Goal: Task Accomplishment & Management: Use online tool/utility

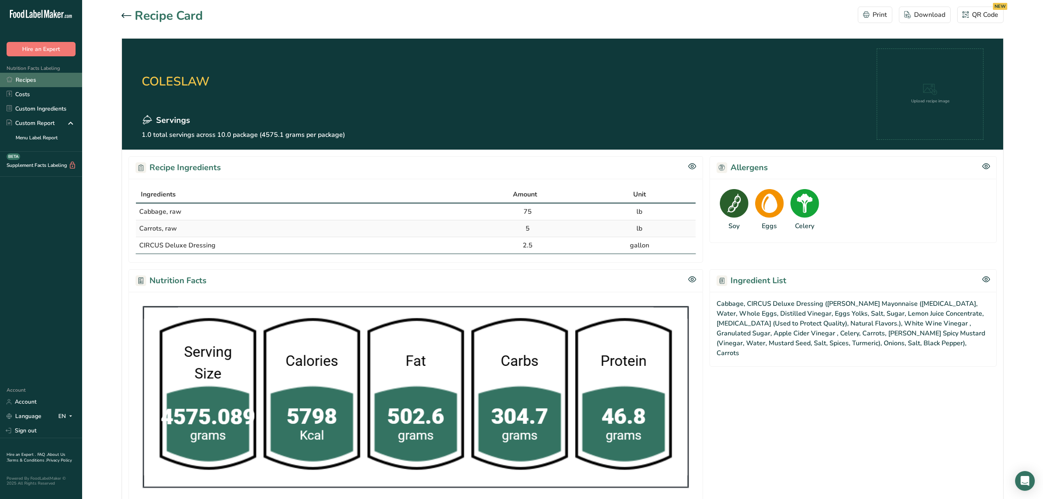
click at [37, 81] on link "Recipes" at bounding box center [41, 80] width 82 height 14
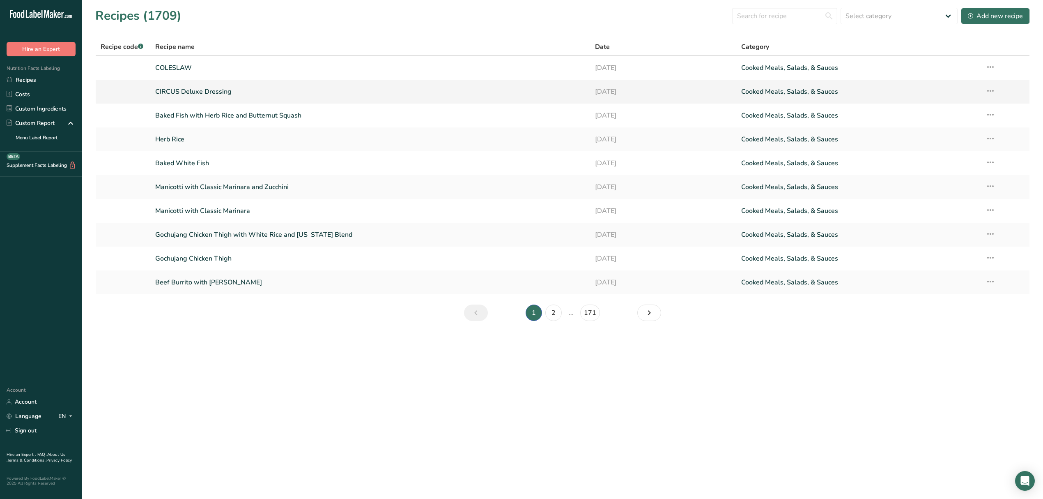
click at [203, 93] on link "CIRCUS Deluxe Dressing" at bounding box center [370, 91] width 430 height 17
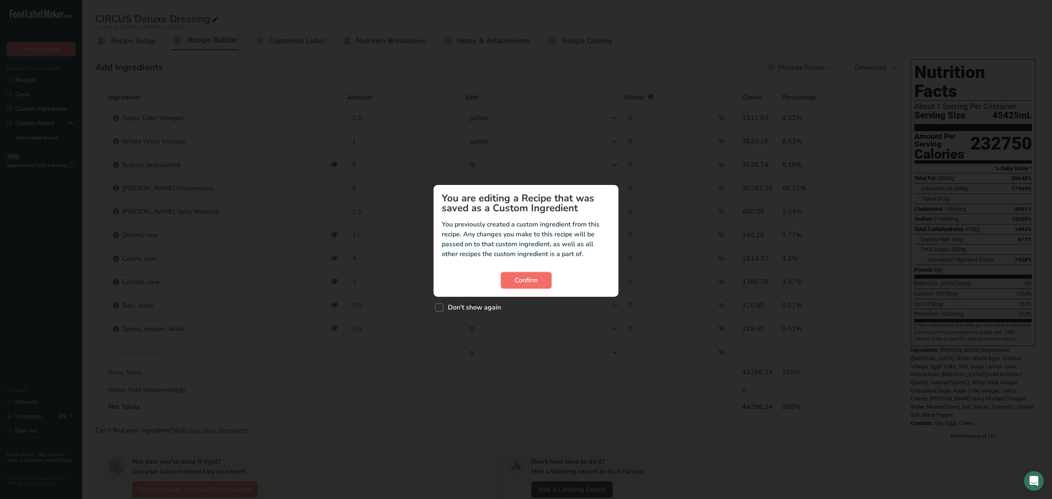
click at [509, 280] on button "Confirm" at bounding box center [526, 280] width 51 height 16
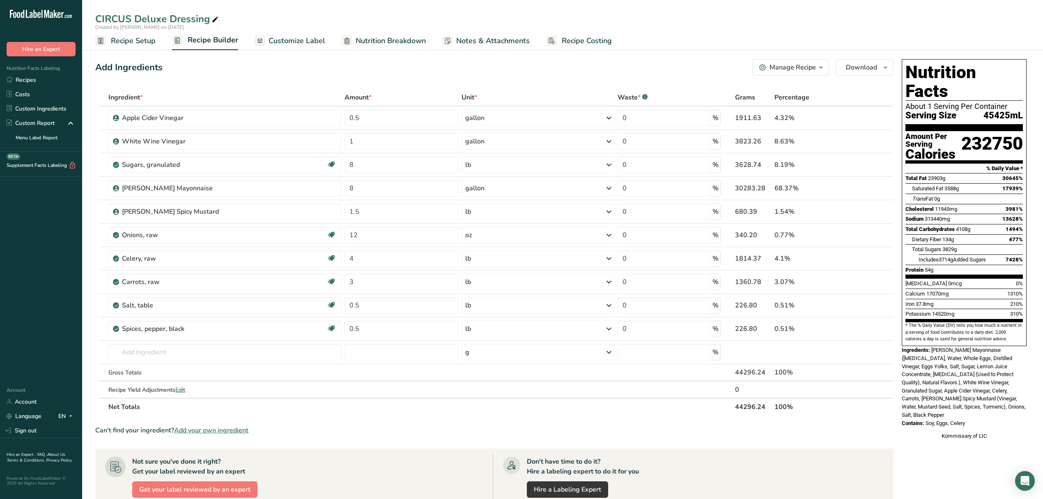
click at [143, 41] on span "Recipe Setup" at bounding box center [133, 40] width 45 height 11
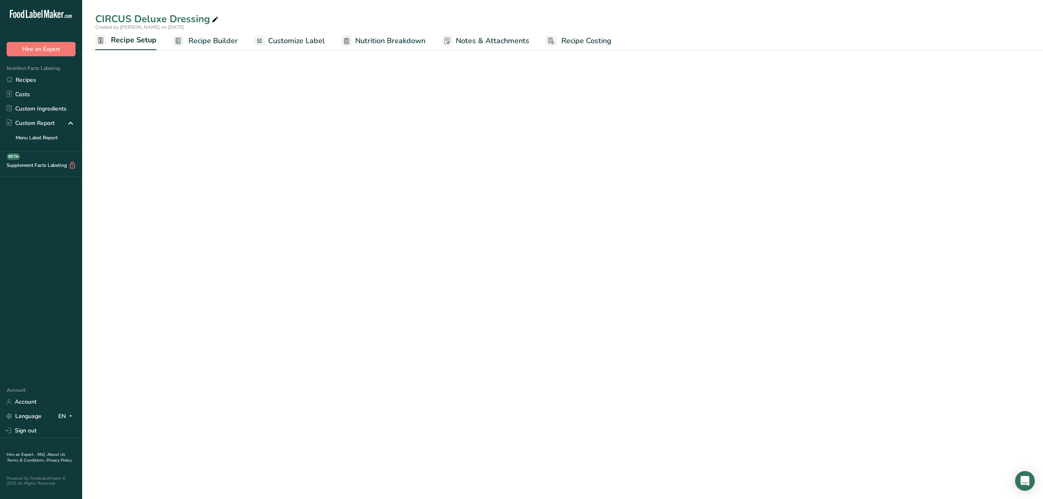
select select "6"
select select "22"
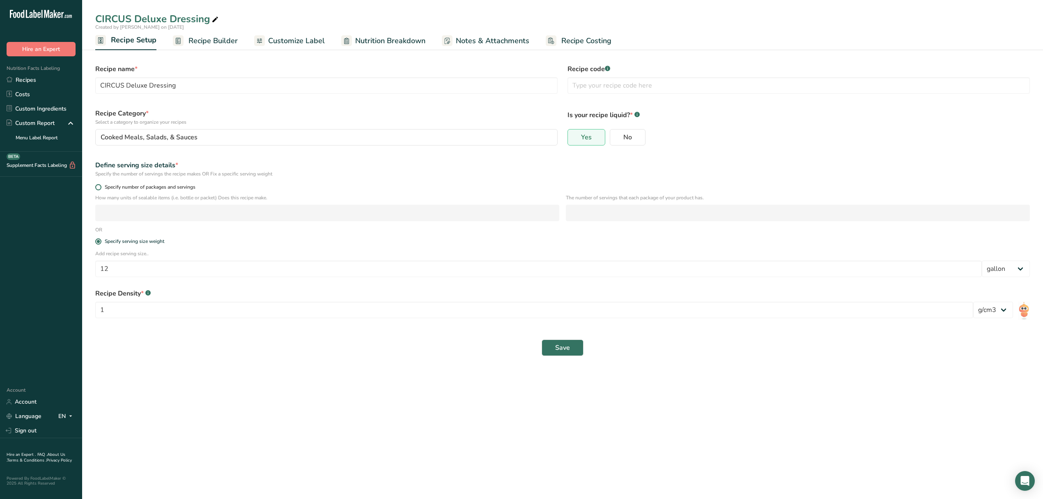
click at [122, 186] on span "Specify number of packages and servings" at bounding box center [148, 187] width 94 height 6
click at [101, 186] on input "Specify number of packages and servings" at bounding box center [97, 186] width 5 height 5
radio input "true"
radio input "false"
click at [130, 211] on input "number" at bounding box center [327, 213] width 464 height 16
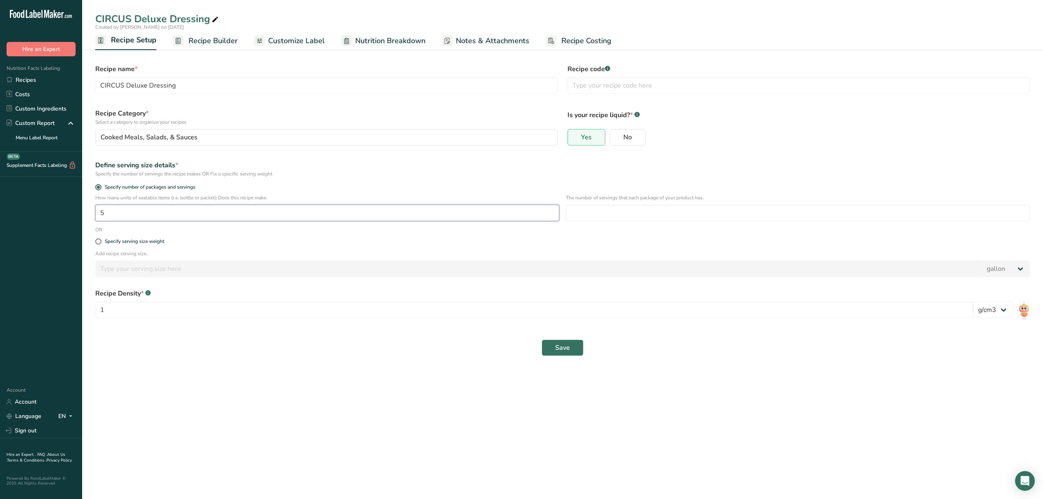
drag, startPoint x: 167, startPoint y: 215, endPoint x: 10, endPoint y: 211, distance: 157.0
click at [10, 211] on div ".a-20{fill:#fff;} Hire an Expert Nutrition Facts Labeling Recipes Costs Custom …" at bounding box center [521, 249] width 1043 height 499
type input "20"
click at [606, 217] on input "number" at bounding box center [798, 213] width 464 height 16
type input "1"
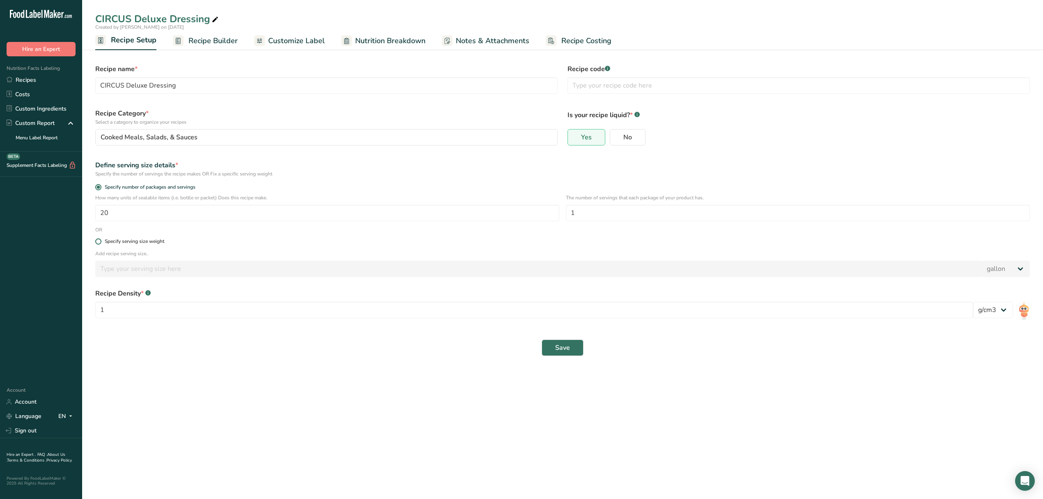
click at [745, 242] on label "Specify serving size weight" at bounding box center [562, 241] width 935 height 6
click at [101, 242] on input "Specify serving size weight" at bounding box center [97, 241] width 5 height 5
radio input "true"
radio input "false"
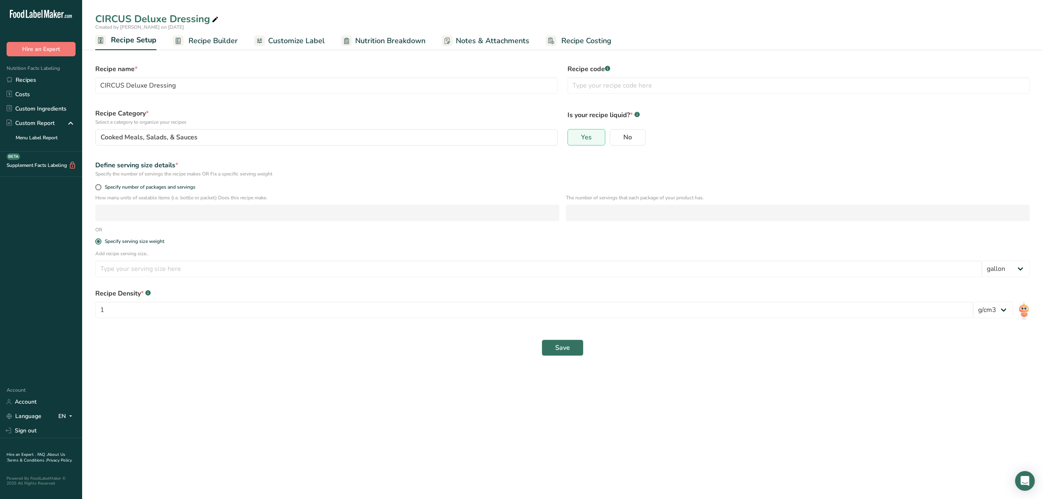
click at [125, 200] on p "How many units of sealable items (i.e. bottle or packet) Does this recipe make." at bounding box center [327, 197] width 464 height 7
click at [116, 186] on span "Specify number of packages and servings" at bounding box center [148, 187] width 94 height 6
click at [101, 186] on input "Specify number of packages and servings" at bounding box center [97, 186] width 5 height 5
radio input "true"
radio input "false"
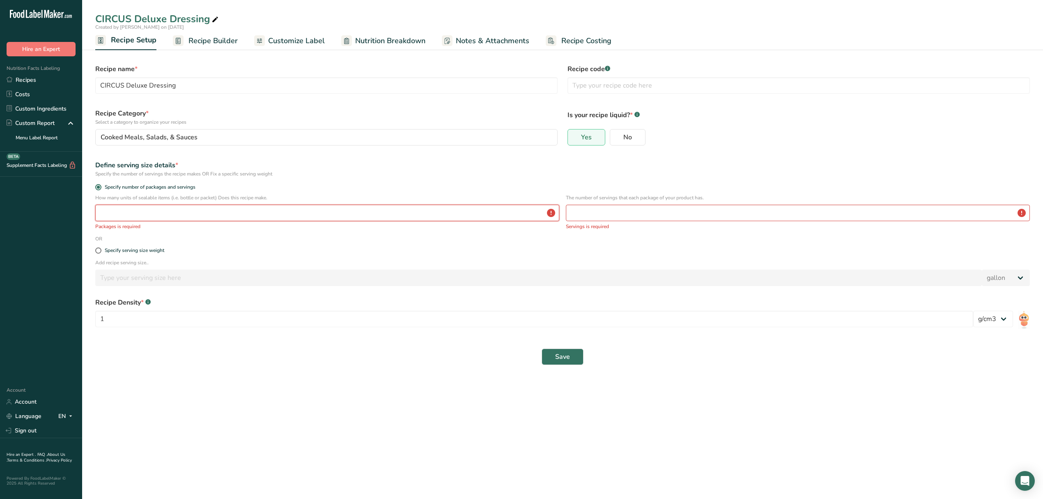
click at [122, 209] on input "number" at bounding box center [327, 213] width 464 height 16
type input "20"
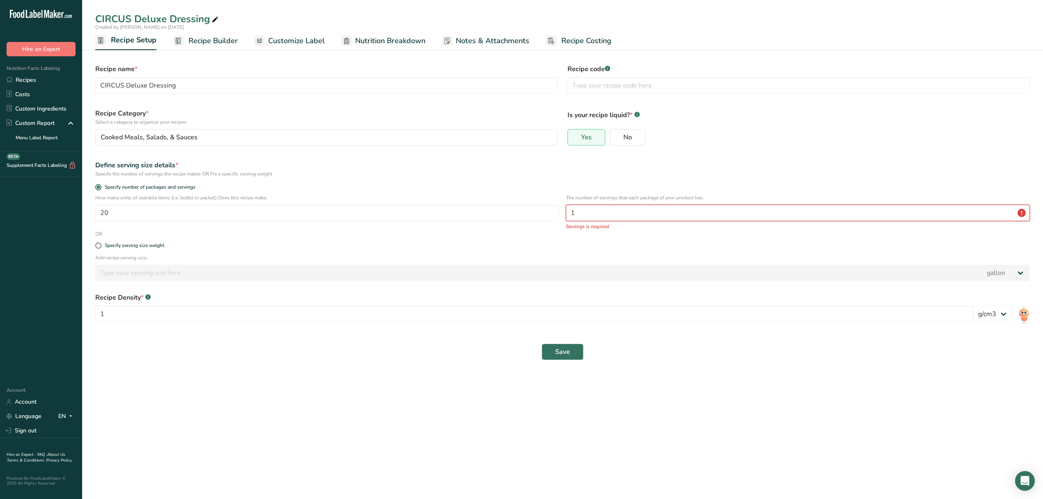
click at [585, 205] on input "1" at bounding box center [798, 213] width 464 height 16
type input "1"
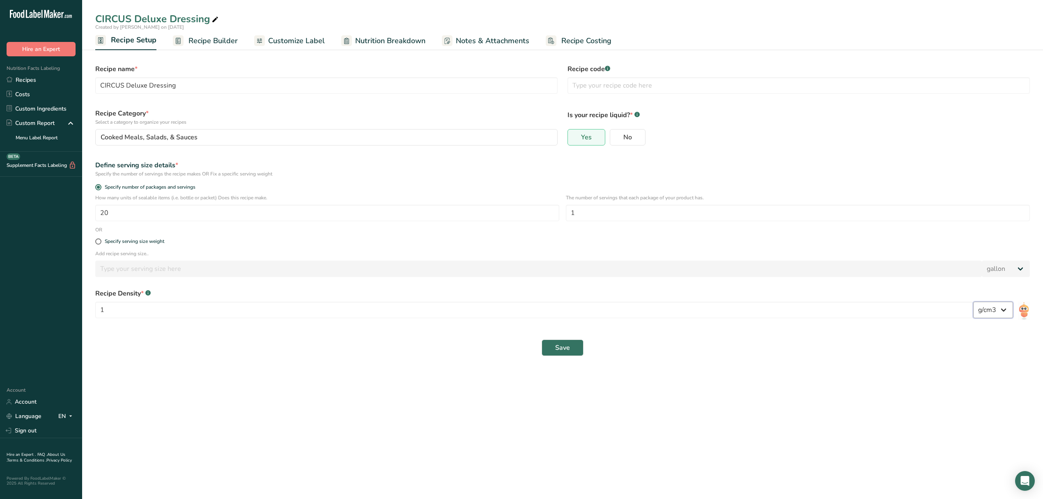
click at [999, 304] on select "lb/ft3 g/cm3" at bounding box center [993, 309] width 40 height 16
select select "23"
click at [973, 302] on select "lb/ft3 g/cm3" at bounding box center [993, 309] width 40 height 16
click at [562, 352] on span "Save" at bounding box center [562, 348] width 15 height 10
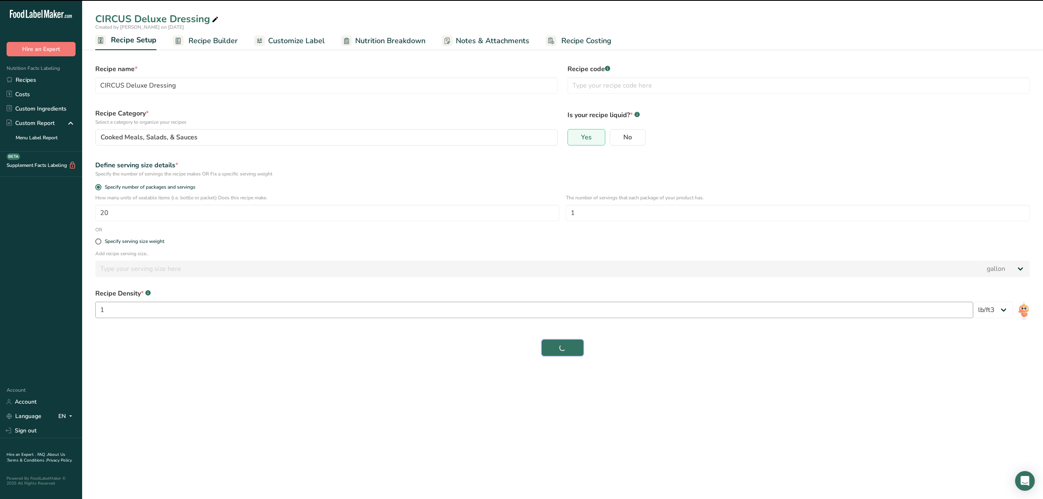
select select "0"
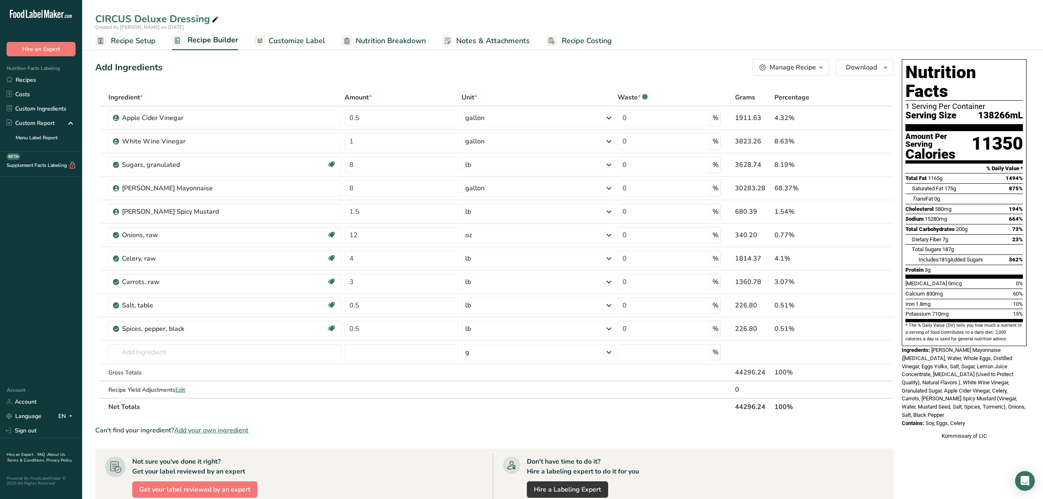
click at [147, 35] on link "Recipe Setup" at bounding box center [125, 41] width 60 height 18
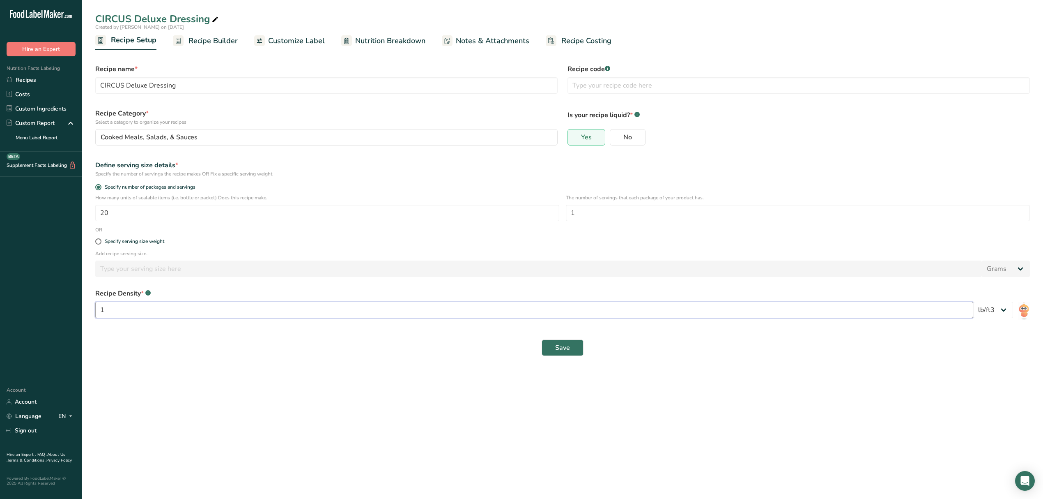
drag, startPoint x: 158, startPoint y: 308, endPoint x: 74, endPoint y: 316, distance: 84.2
click at [74, 316] on div ".a-20{fill:#fff;} Hire an Expert Nutrition Facts Labeling Recipes Costs Custom …" at bounding box center [521, 249] width 1043 height 499
type input "40"
click at [545, 347] on button "Save" at bounding box center [563, 347] width 42 height 16
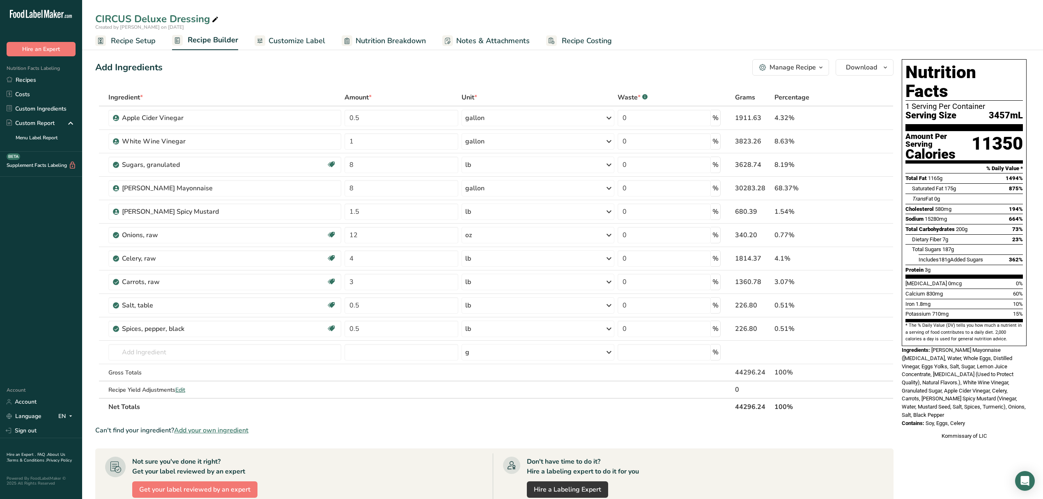
click at [405, 37] on span "Nutrition Breakdown" at bounding box center [391, 40] width 70 height 11
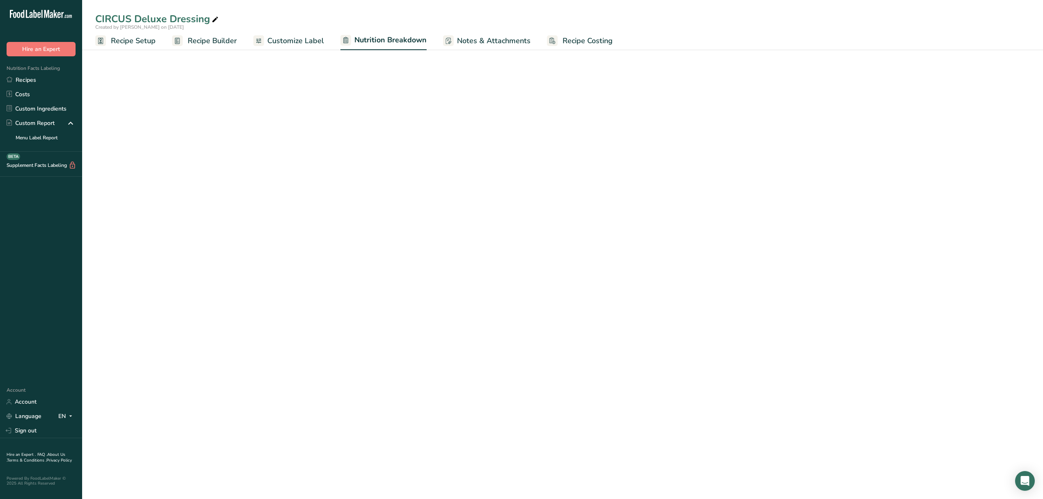
select select "Calories"
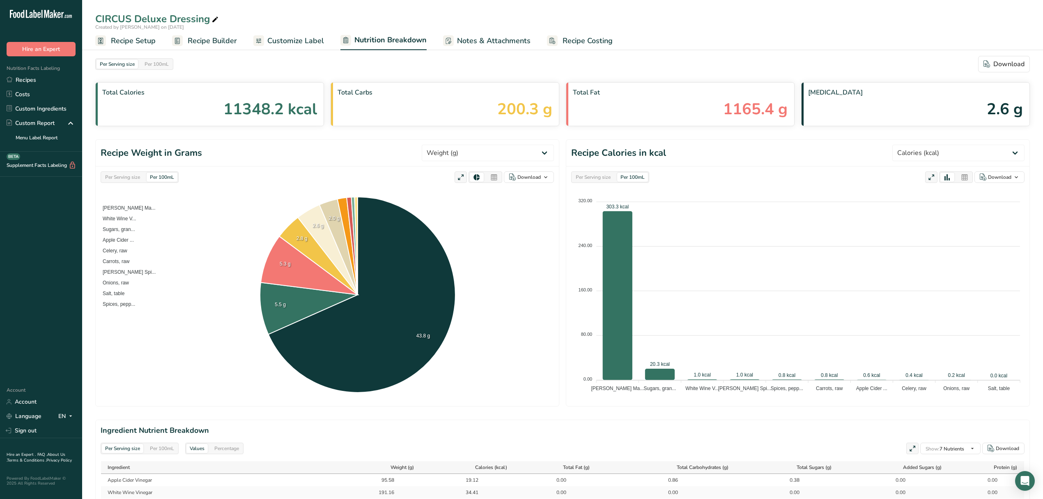
click at [304, 40] on span "Customize Label" at bounding box center [295, 40] width 57 height 11
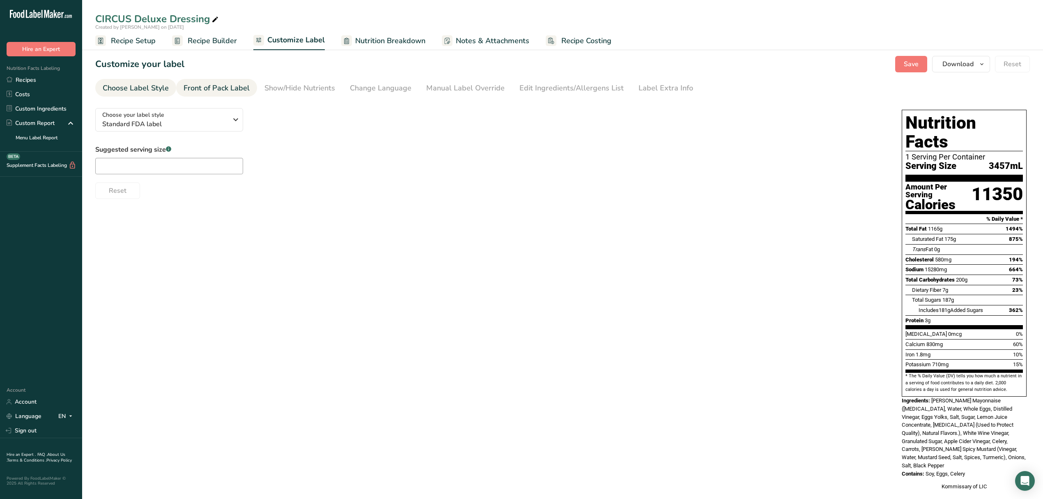
click at [212, 87] on div "Front of Pack Label" at bounding box center [217, 88] width 66 height 11
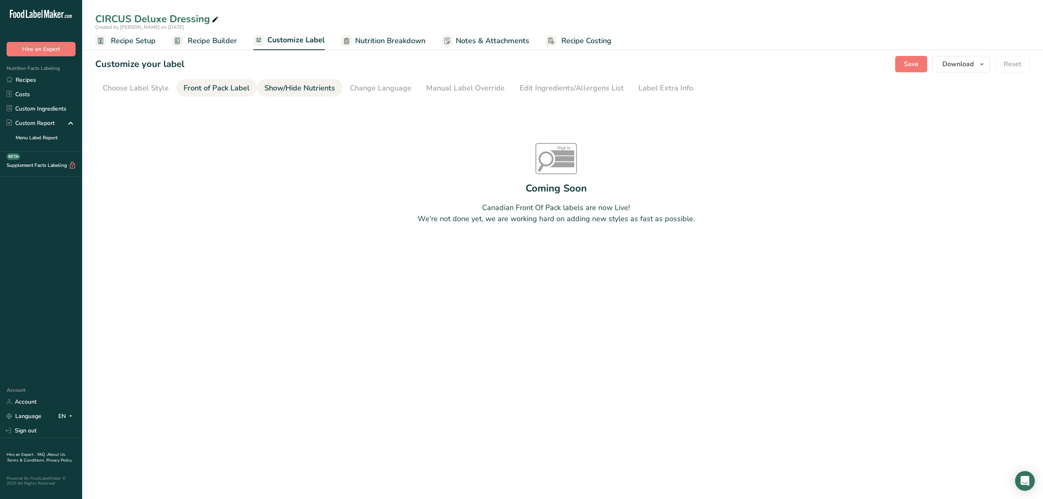
click at [292, 84] on div "Show/Hide Nutrients" at bounding box center [300, 88] width 71 height 11
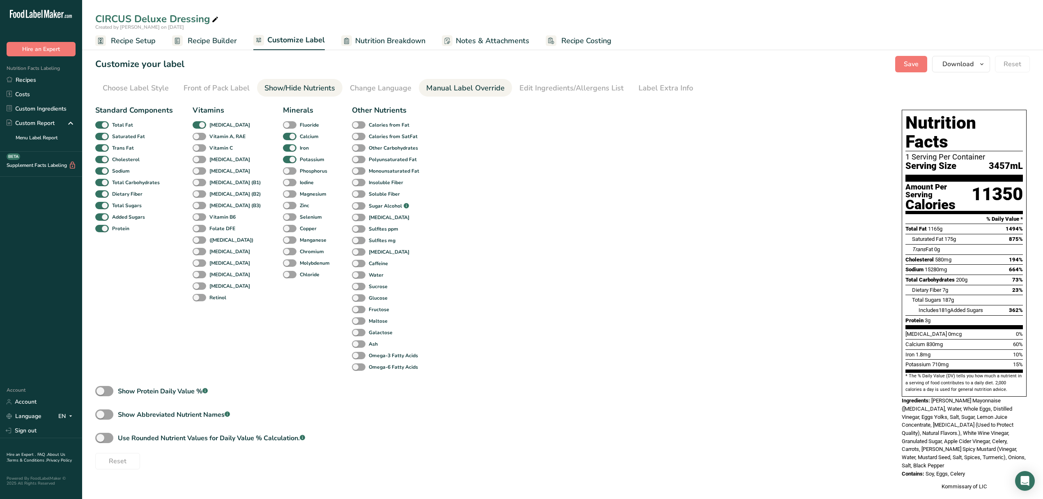
drag, startPoint x: 440, startPoint y: 89, endPoint x: 444, endPoint y: 91, distance: 5.0
click at [442, 90] on div "Manual Label Override" at bounding box center [465, 88] width 78 height 11
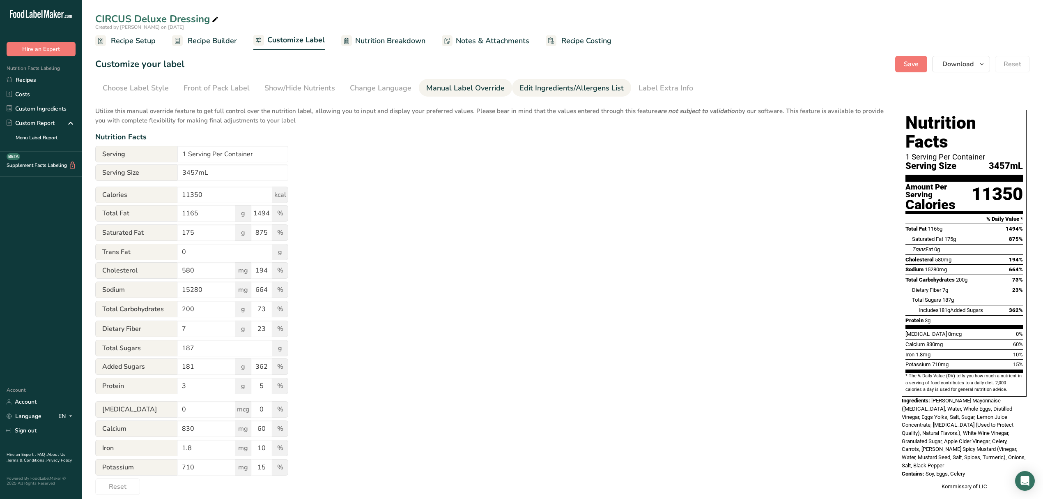
click at [580, 88] on div "Edit Ingredients/Allergens List" at bounding box center [572, 88] width 104 height 11
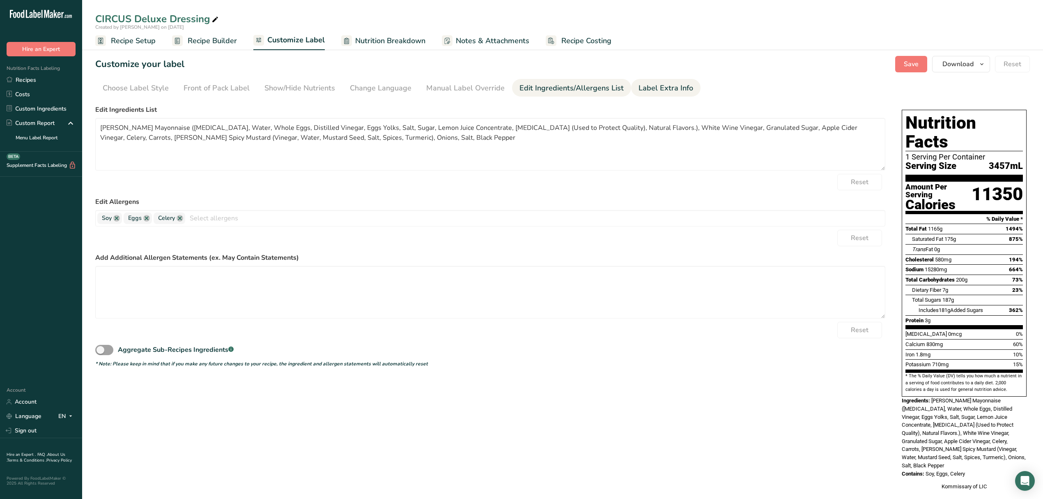
click at [649, 84] on div "Label Extra Info" at bounding box center [666, 88] width 55 height 11
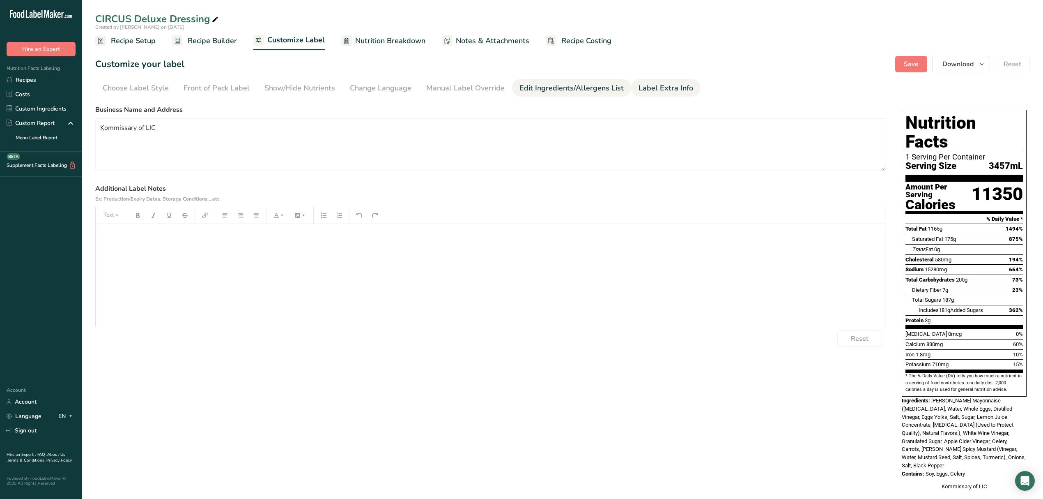
click at [593, 86] on div "Edit Ingredients/Allergens List" at bounding box center [572, 88] width 104 height 11
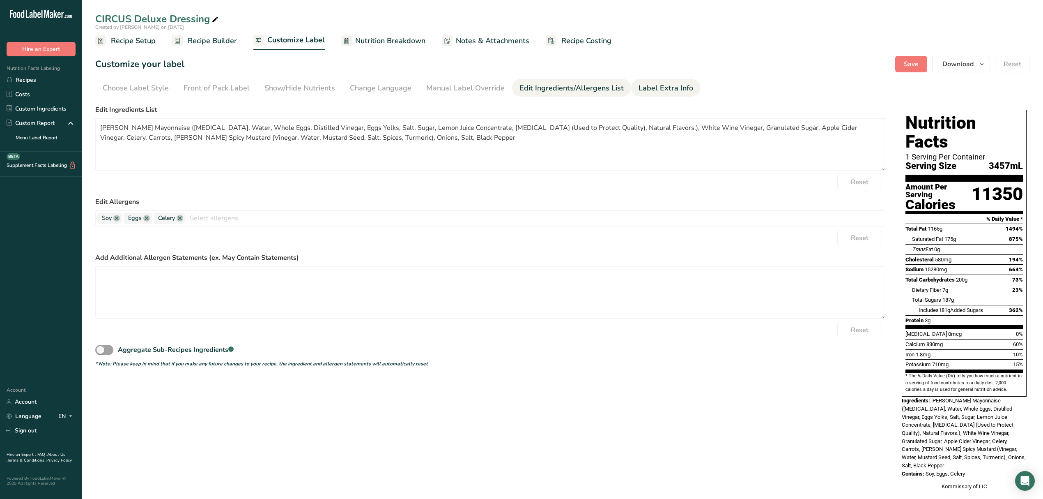
click at [639, 91] on div "Label Extra Info" at bounding box center [666, 88] width 55 height 11
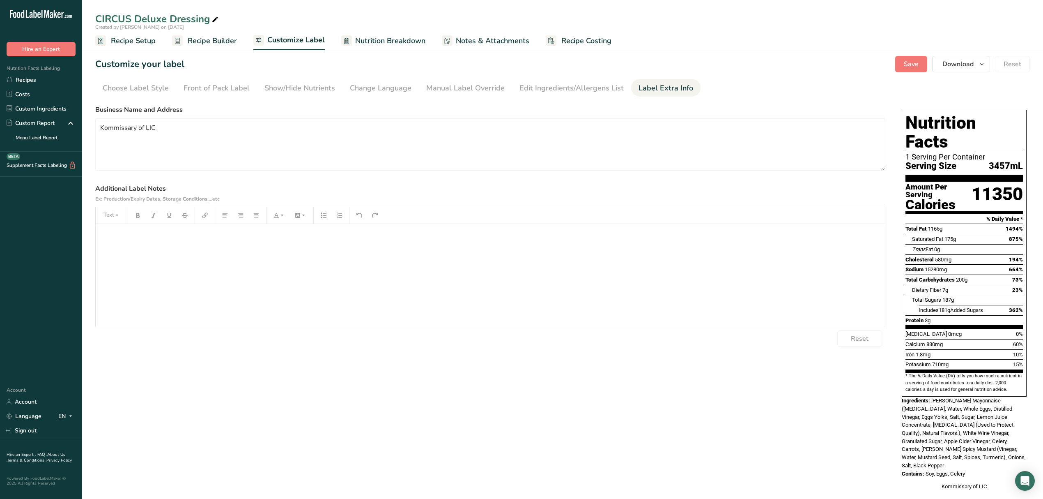
drag, startPoint x: 479, startPoint y: 46, endPoint x: 584, endPoint y: 47, distance: 105.2
click at [479, 46] on span "Notes & Attachments" at bounding box center [493, 40] width 74 height 11
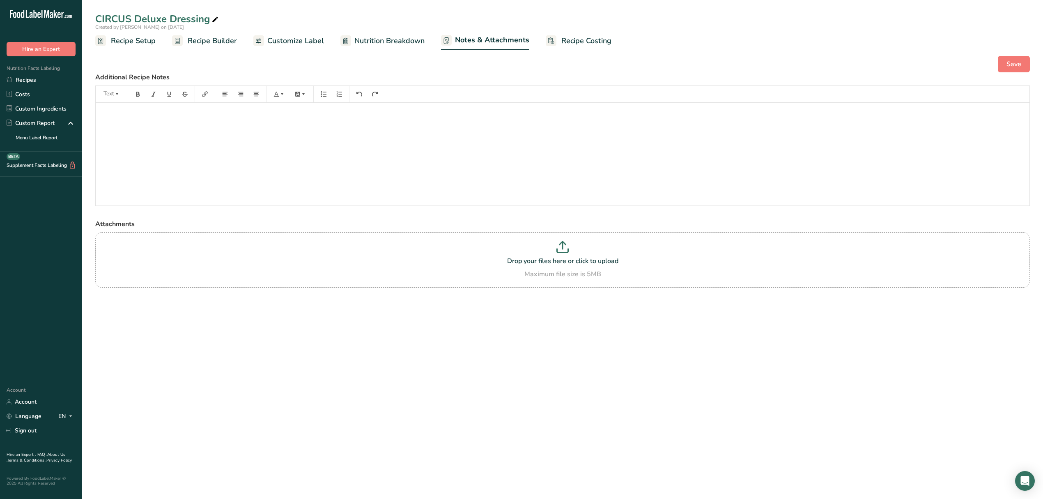
click at [394, 43] on span "Nutrition Breakdown" at bounding box center [389, 40] width 70 height 11
select select "Calories"
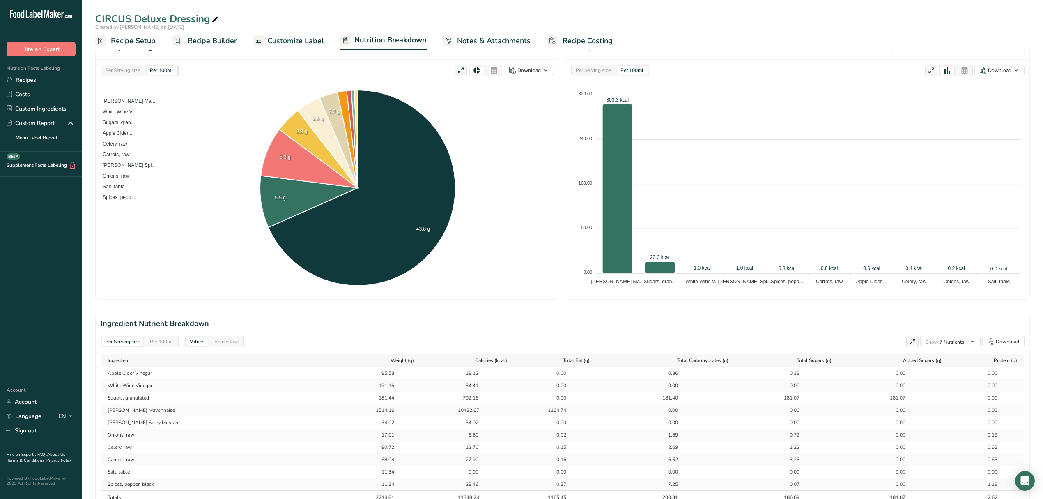
scroll to position [89, 0]
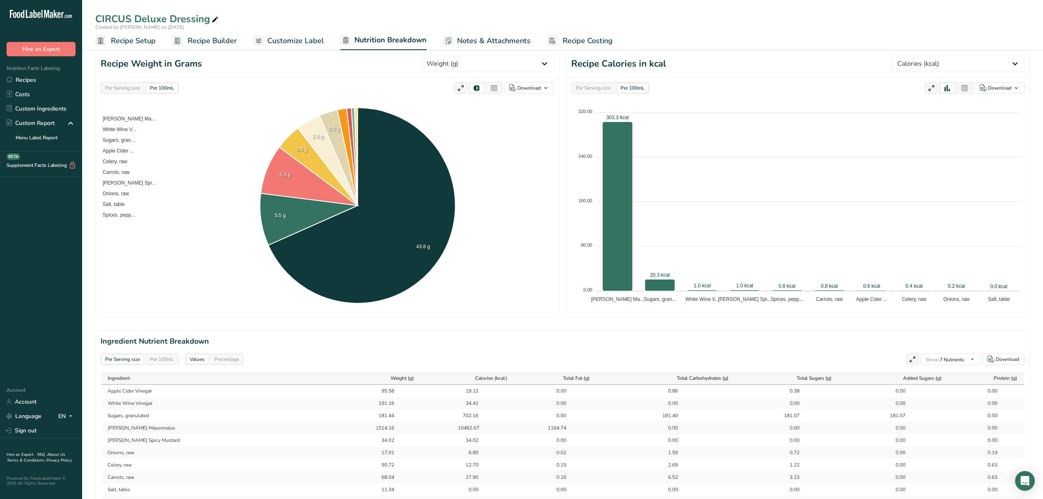
click at [199, 46] on link "Recipe Builder" at bounding box center [204, 41] width 65 height 18
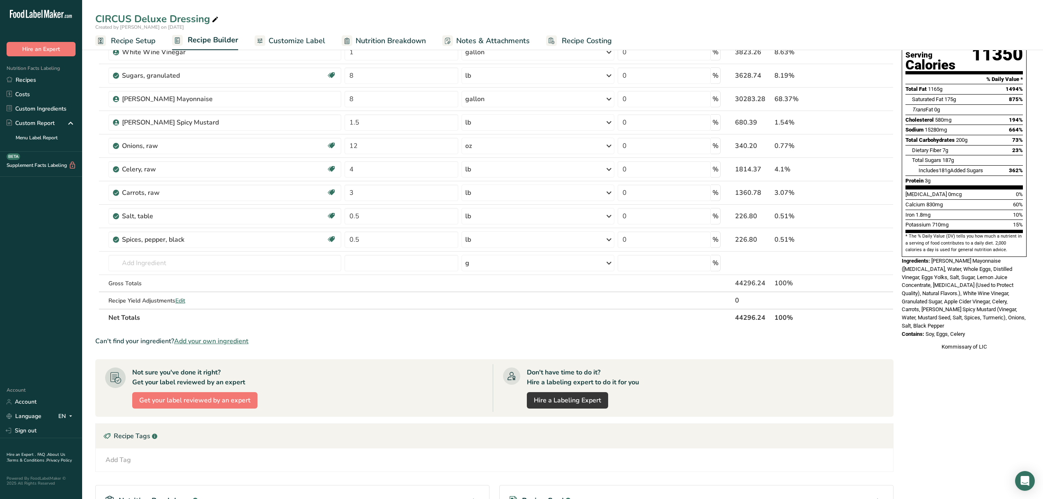
click at [475, 39] on span "Notes & Attachments" at bounding box center [493, 40] width 74 height 11
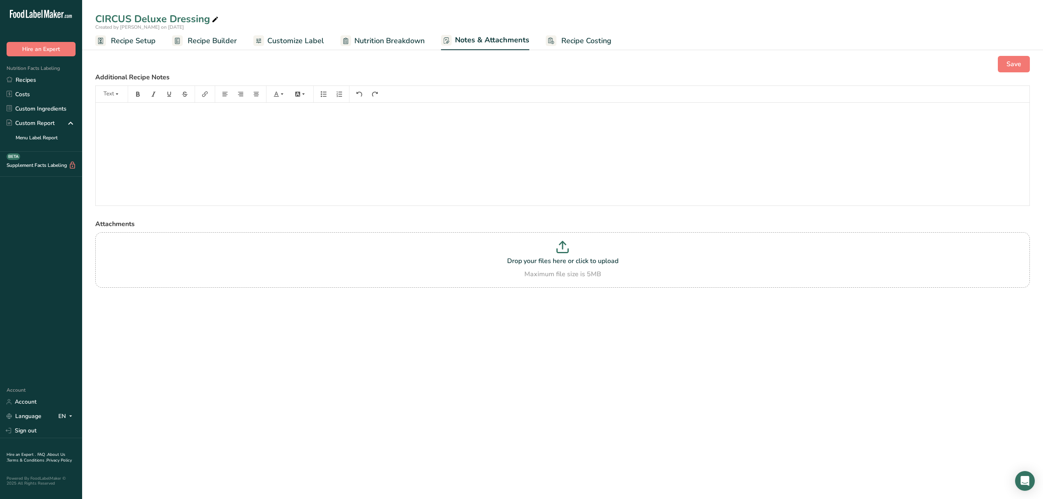
click at [374, 34] on link "Nutrition Breakdown" at bounding box center [383, 41] width 84 height 18
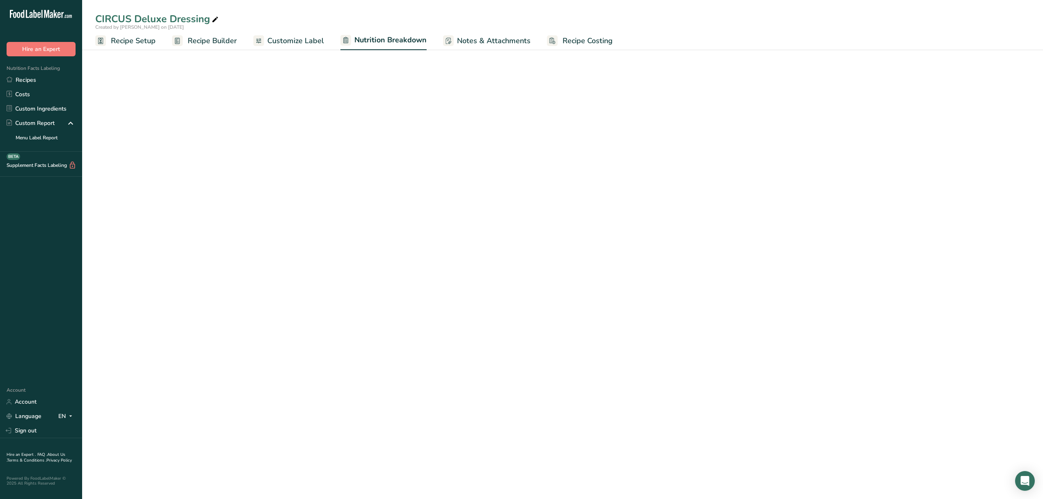
select select "Calories"
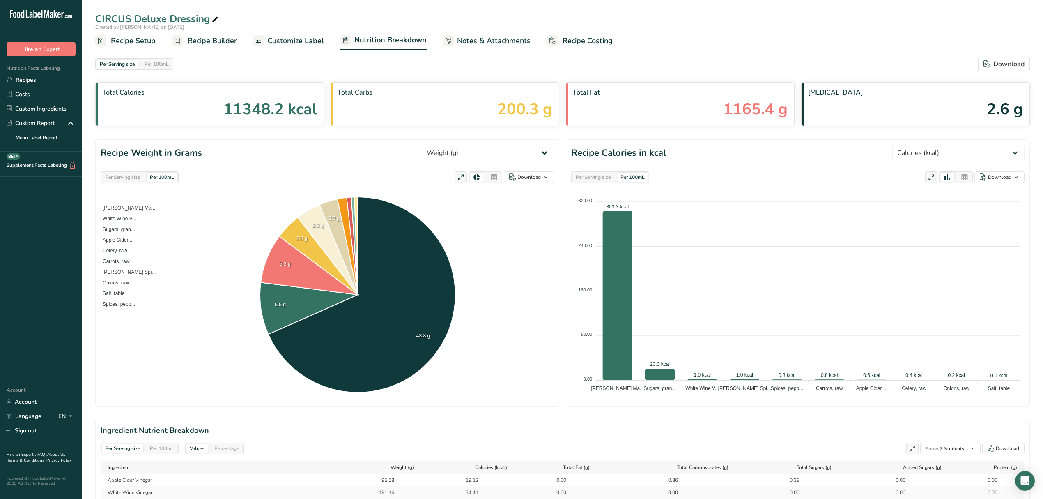
click at [137, 179] on div "Per Serving size" at bounding box center [122, 177] width 41 height 9
click at [536, 151] on select "Weight (g) Calories (kcal) Energy KJ (kj) Total Fat (g) Saturated Fat (g) Trans…" at bounding box center [488, 153] width 132 height 16
click at [513, 152] on select "Weight (g) Calories (kcal) Energy KJ (kj) Total Fat (g) Saturated Fat (g) Trans…" at bounding box center [488, 153] width 132 height 16
click at [193, 36] on span "Recipe Builder" at bounding box center [212, 40] width 49 height 11
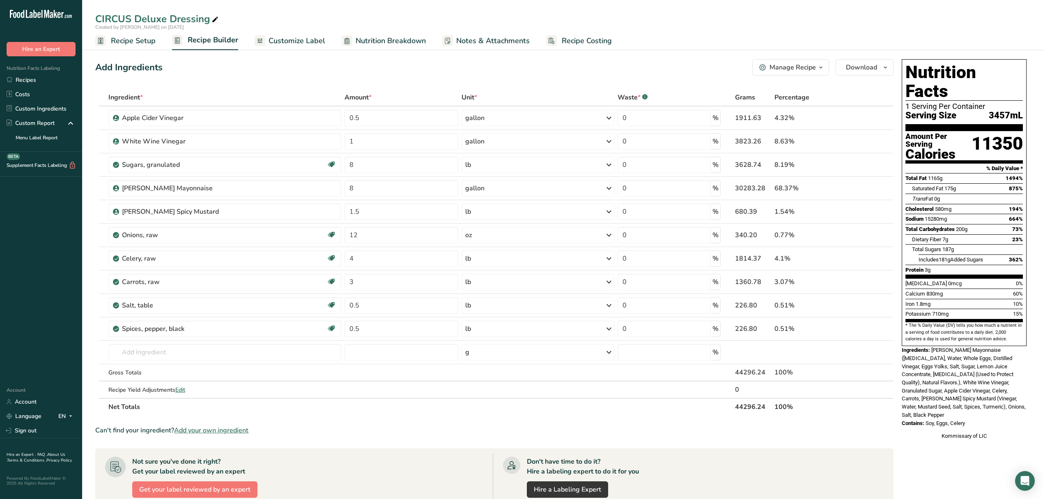
click at [298, 40] on span "Customize Label" at bounding box center [297, 40] width 57 height 11
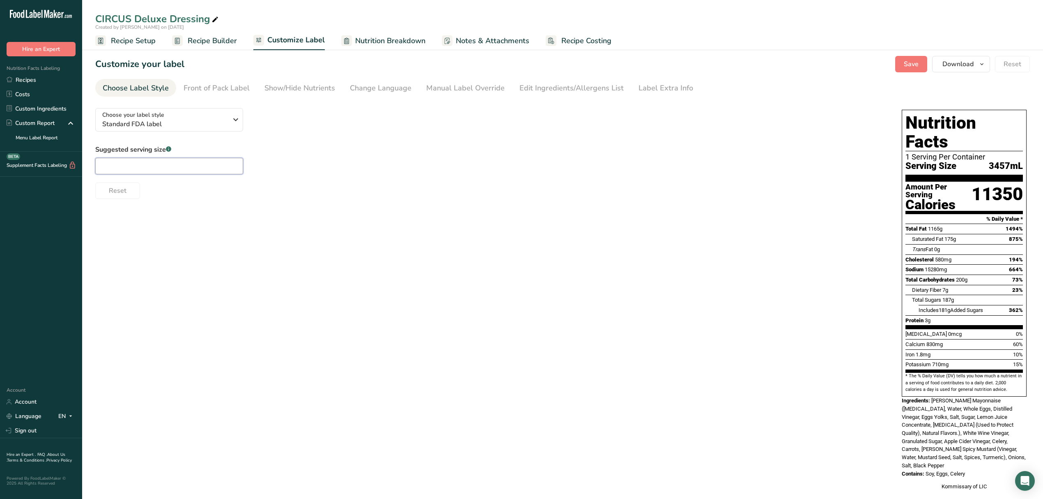
click at [197, 168] on input "text" at bounding box center [169, 166] width 148 height 16
type input "5 gl"
click at [911, 62] on span "Save" at bounding box center [911, 64] width 15 height 10
click at [444, 96] on link "Manual Label Override" at bounding box center [465, 88] width 78 height 18
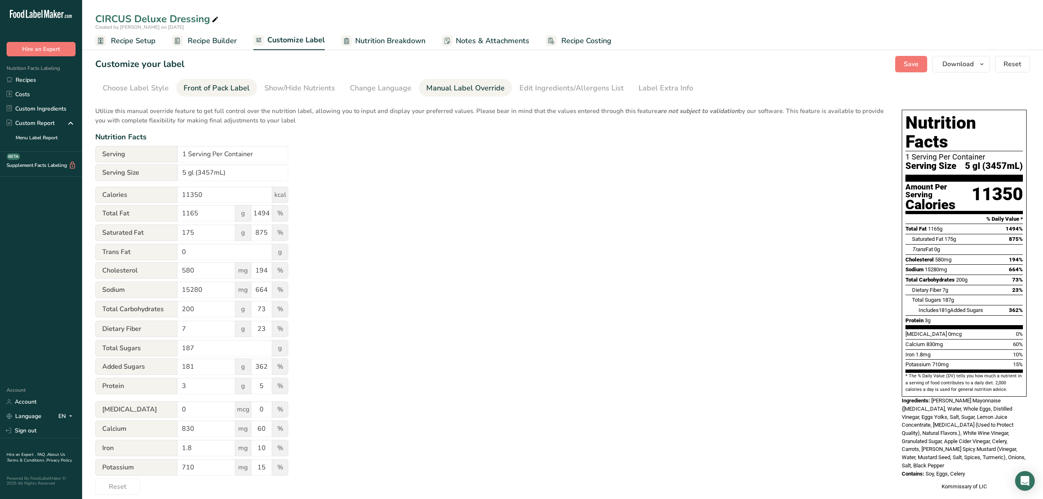
click at [212, 88] on div "Front of Pack Label" at bounding box center [217, 88] width 66 height 11
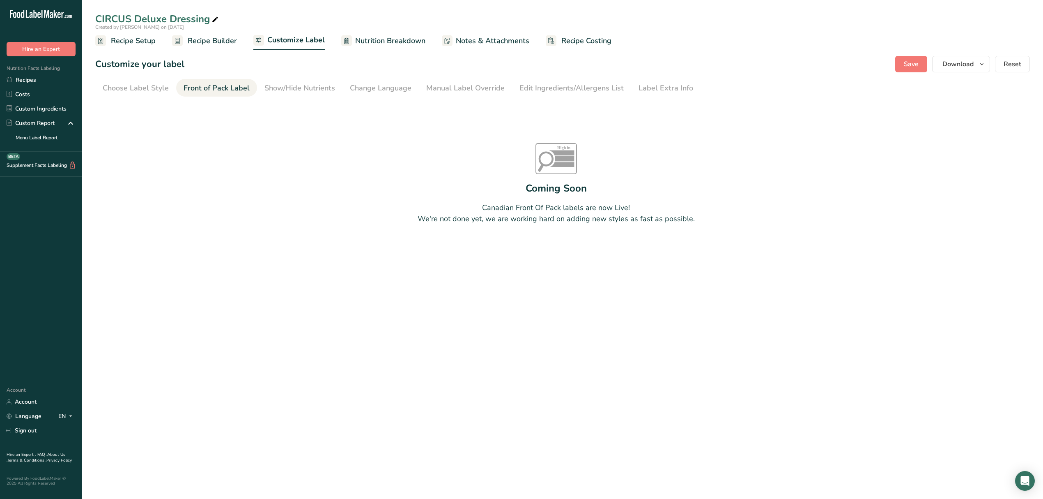
click at [292, 78] on section "Customize your label Save Download Choose what to show on your downloaded label…" at bounding box center [562, 161] width 961 height 236
click at [296, 83] on div "Show/Hide Nutrients" at bounding box center [300, 88] width 71 height 11
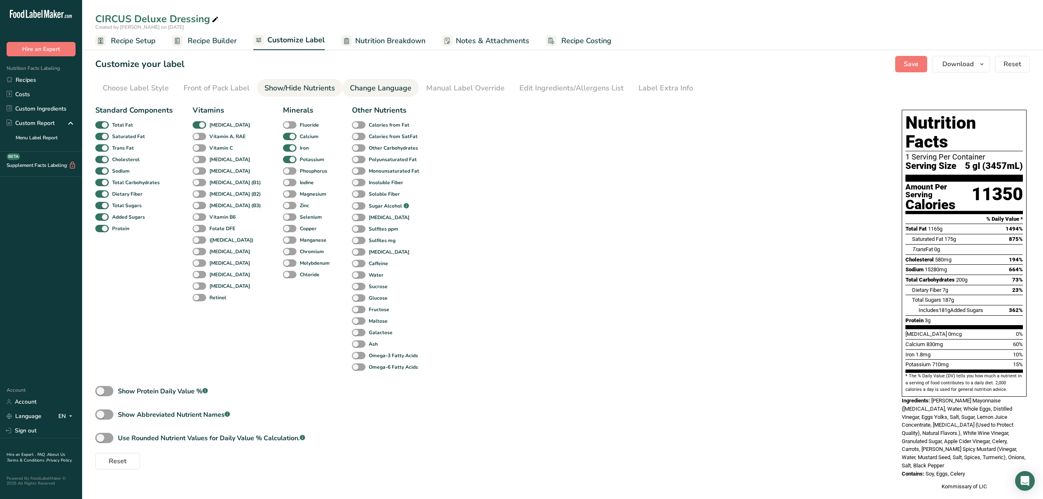
click at [387, 90] on div "Change Language" at bounding box center [381, 88] width 62 height 11
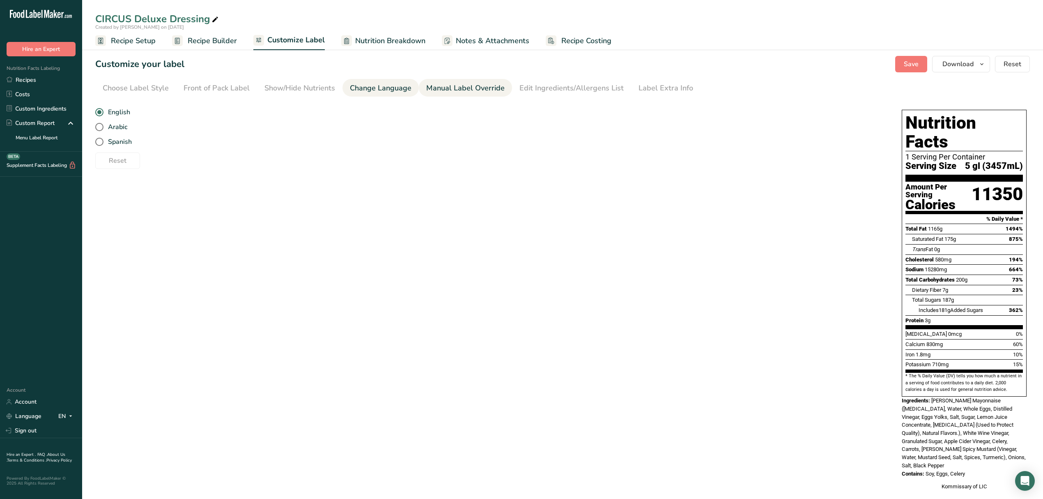
click at [456, 88] on div "Manual Label Override" at bounding box center [465, 88] width 78 height 11
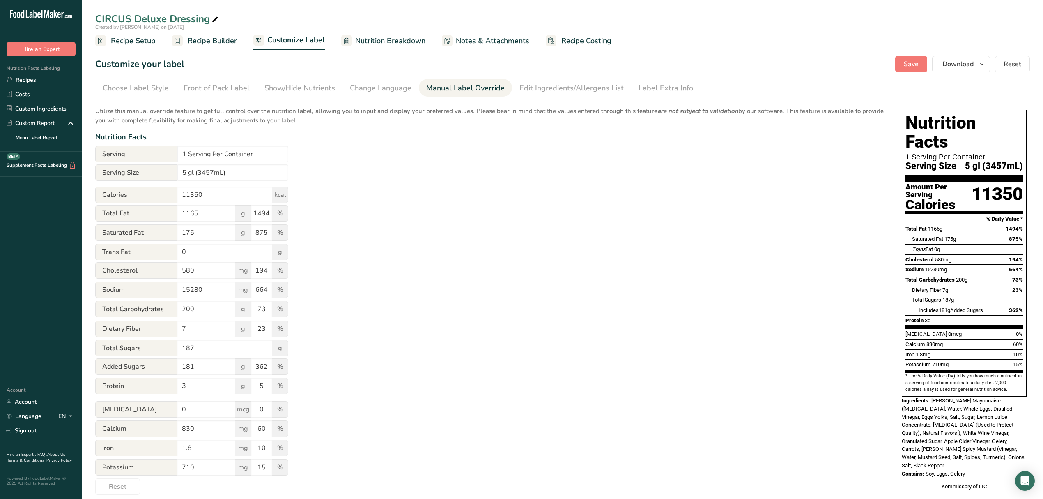
click at [135, 37] on span "Recipe Setup" at bounding box center [133, 40] width 45 height 11
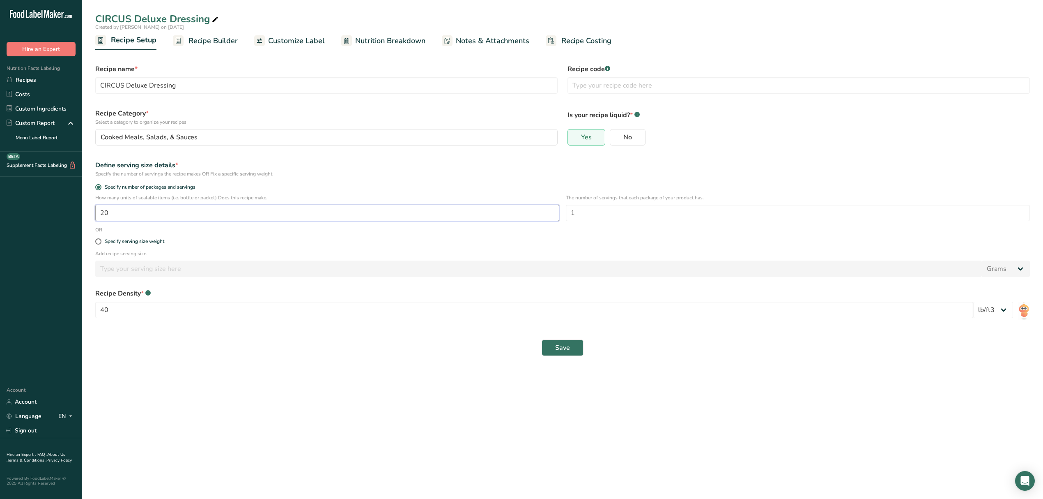
drag, startPoint x: 168, startPoint y: 209, endPoint x: 54, endPoint y: 201, distance: 114.0
click at [54, 201] on div ".a-20{fill:#fff;} Hire an Expert Nutrition Facts Labeling Recipes Costs Custom …" at bounding box center [521, 249] width 1043 height 499
type input "2.4"
click at [634, 216] on input "1" at bounding box center [798, 213] width 464 height 16
click at [572, 348] on button "Save" at bounding box center [563, 347] width 42 height 16
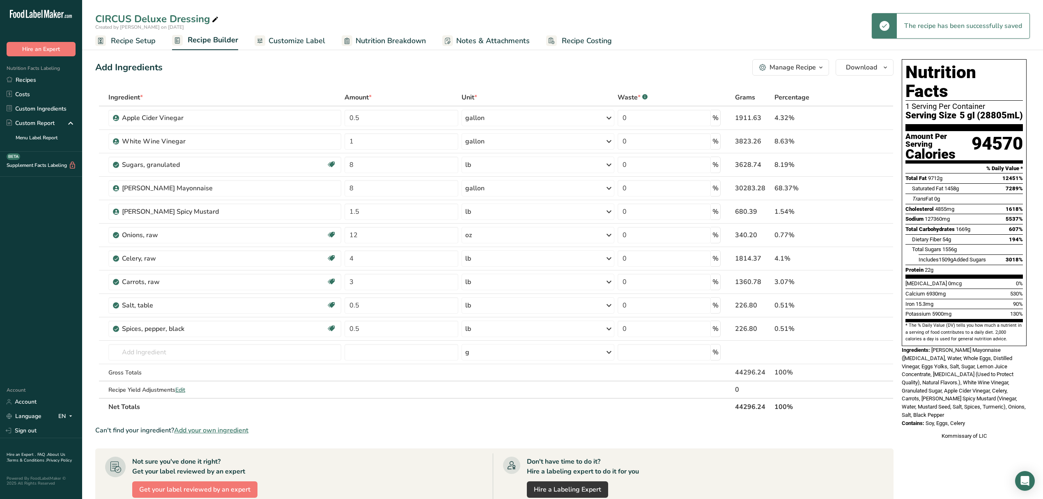
click at [140, 35] on span "Recipe Setup" at bounding box center [133, 40] width 45 height 11
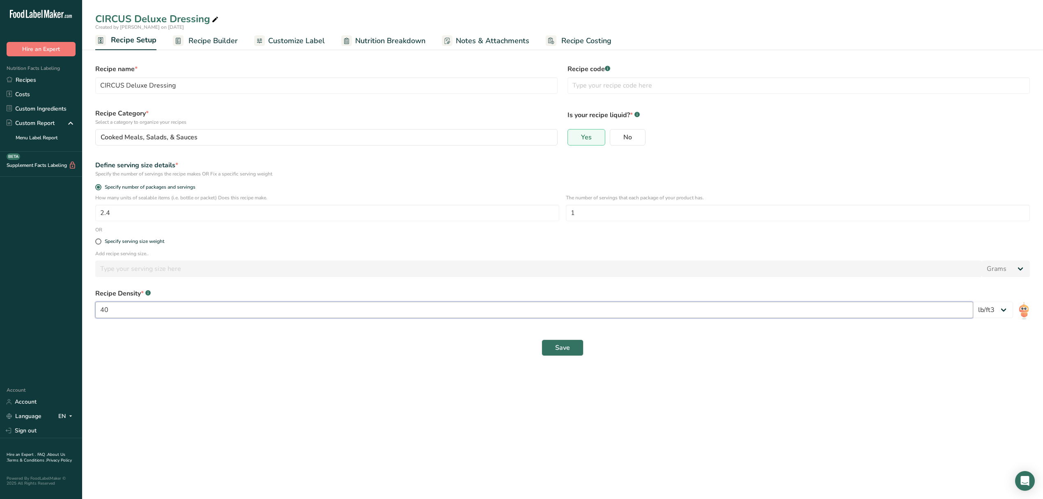
drag, startPoint x: 147, startPoint y: 306, endPoint x: -8, endPoint y: 327, distance: 156.4
click at [0, 327] on html ".a-20{fill:#fff;} Hire an Expert Nutrition Facts Labeling Recipes Costs Custom …" at bounding box center [521, 249] width 1043 height 499
click at [1004, 310] on select "lb/ft3 g/cm3" at bounding box center [993, 309] width 40 height 16
drag, startPoint x: 1004, startPoint y: 310, endPoint x: 592, endPoint y: 306, distance: 411.6
click at [1004, 310] on select "lb/ft3 g/cm3" at bounding box center [993, 309] width 40 height 16
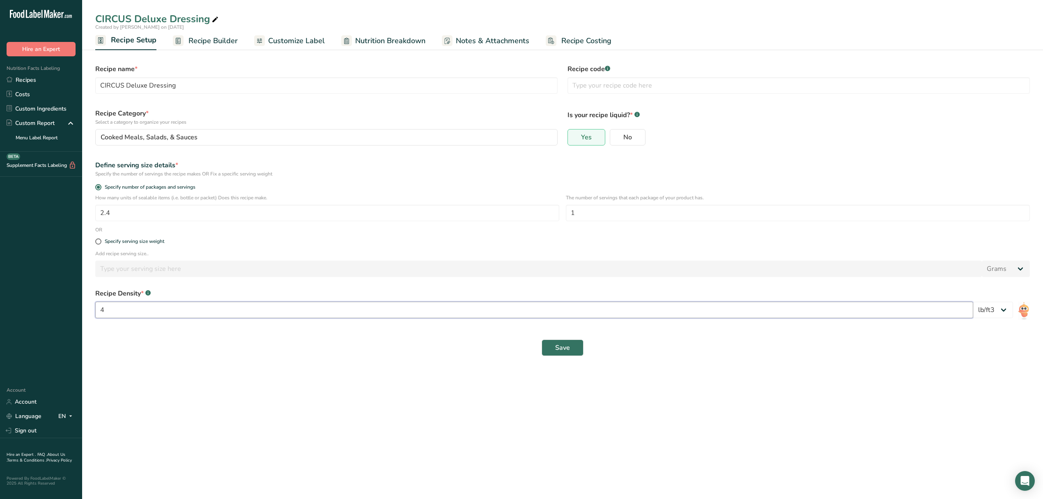
type input "40"
click at [564, 354] on button "Save" at bounding box center [563, 347] width 42 height 16
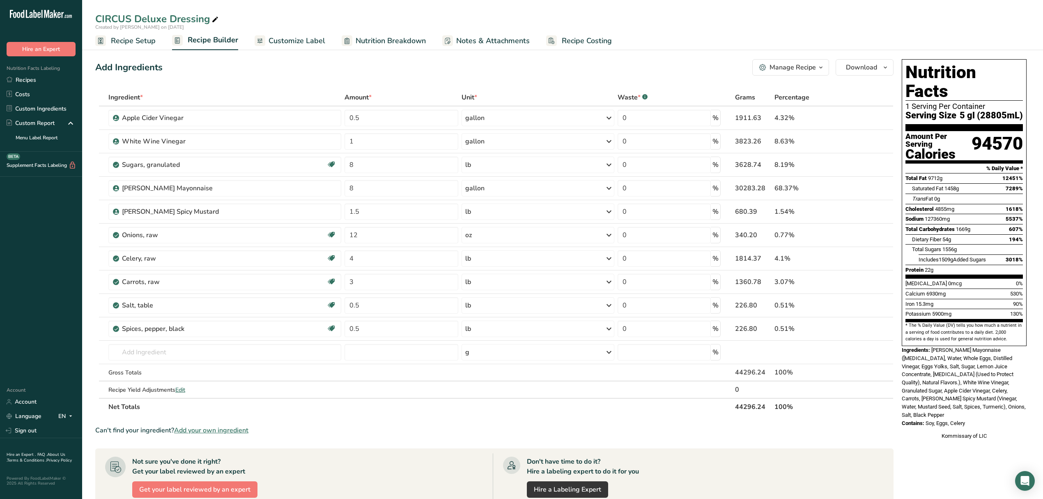
click at [140, 43] on span "Recipe Setup" at bounding box center [133, 40] width 45 height 11
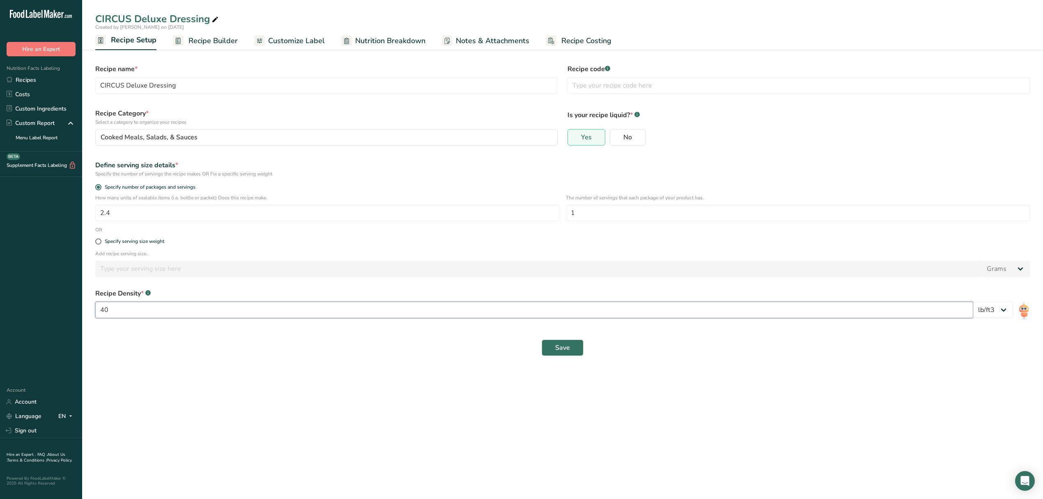
drag, startPoint x: 232, startPoint y: 315, endPoint x: 71, endPoint y: 303, distance: 161.5
click at [71, 303] on div ".a-20{fill:#fff;} Hire an Expert Nutrition Facts Labeling Recipes Costs Custom …" at bounding box center [521, 249] width 1043 height 499
click at [582, 355] on button "Save" at bounding box center [563, 347] width 42 height 16
click at [458, 309] on input "number" at bounding box center [534, 309] width 878 height 16
type input "8"
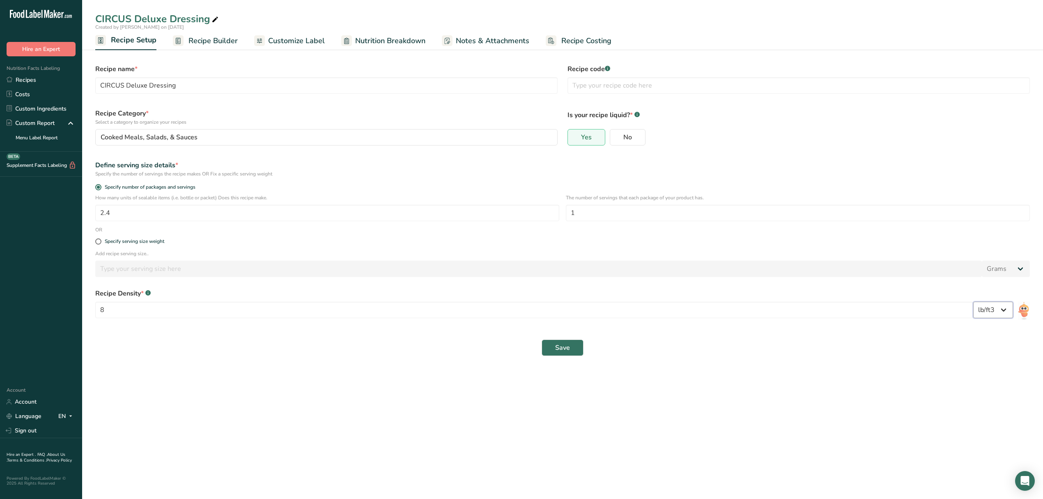
click at [994, 308] on select "lb/ft3 g/cm3" at bounding box center [993, 309] width 40 height 16
drag, startPoint x: 966, startPoint y: 311, endPoint x: 554, endPoint y: 345, distance: 413.5
click at [966, 311] on input "8" at bounding box center [534, 309] width 878 height 16
click at [559, 348] on span "Save" at bounding box center [562, 348] width 15 height 10
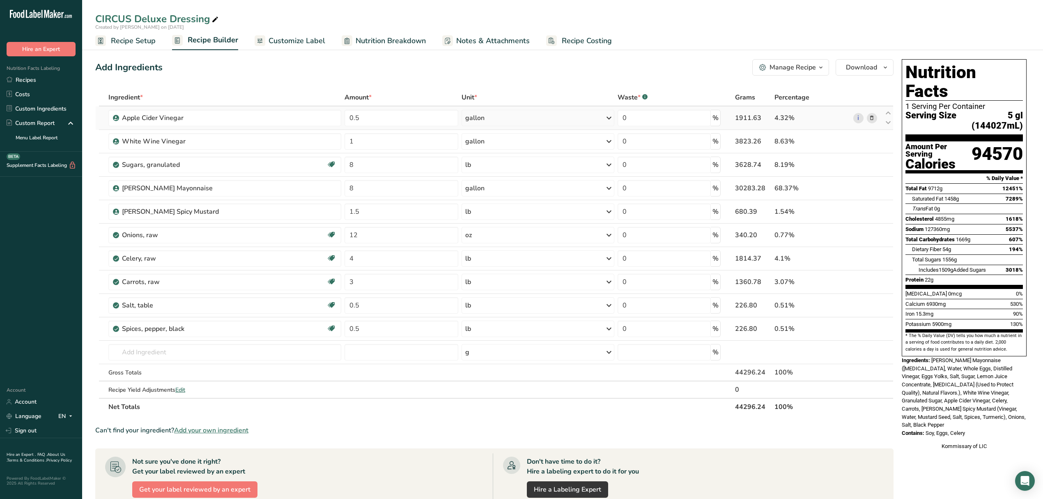
click at [480, 117] on div "gallon" at bounding box center [474, 118] width 19 height 10
click at [492, 184] on div "See more" at bounding box center [501, 183] width 69 height 9
click at [481, 278] on div "See more" at bounding box center [501, 279] width 69 height 9
select select "22"
click at [487, 324] on div "gallon" at bounding box center [501, 328] width 62 height 9
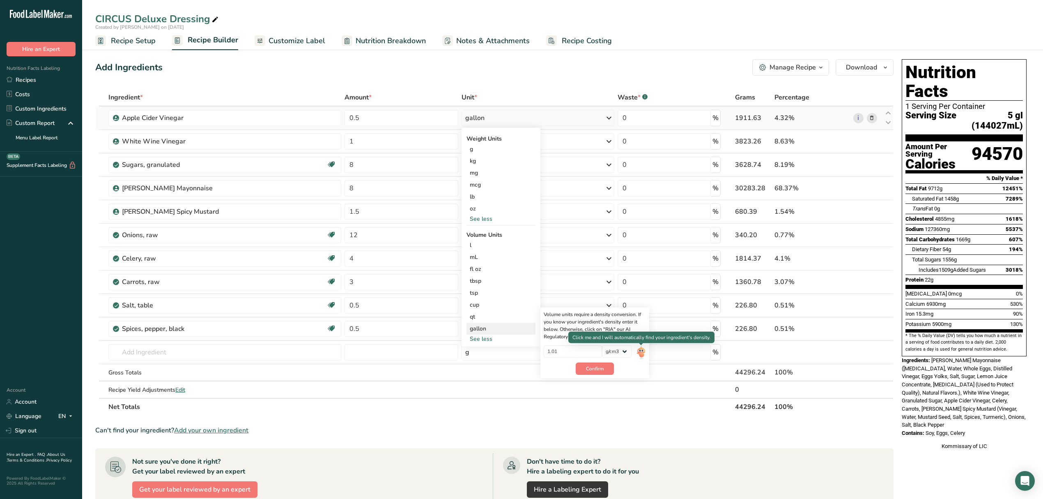
click at [642, 355] on img at bounding box center [641, 352] width 9 height 14
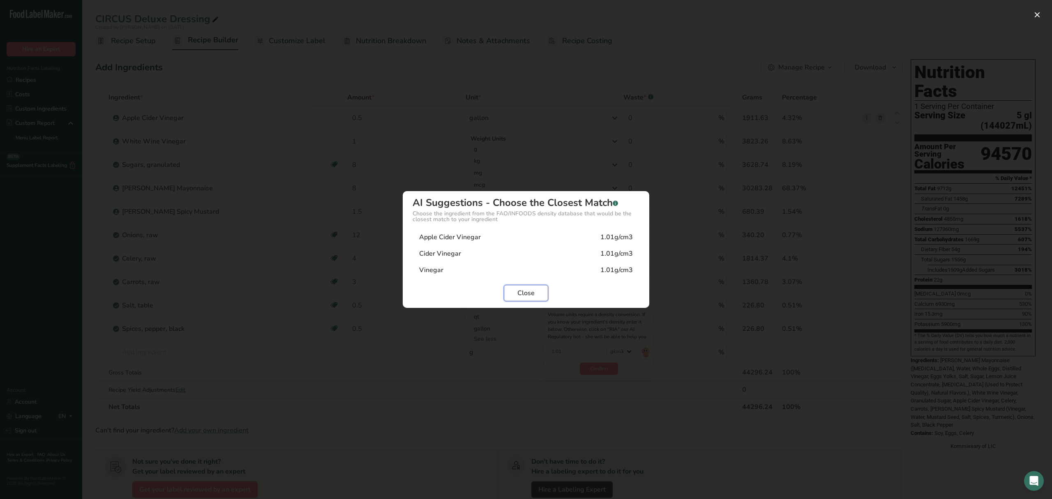
click at [539, 290] on button "Close" at bounding box center [526, 293] width 44 height 16
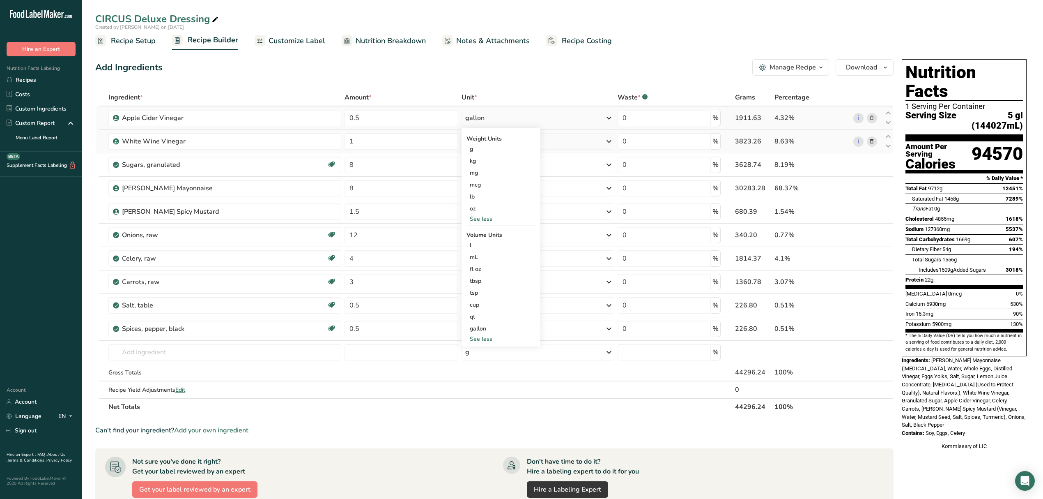
click at [579, 140] on div "gallon" at bounding box center [538, 141] width 153 height 16
click at [447, 370] on td at bounding box center [401, 372] width 117 height 17
click at [555, 139] on div "gallon" at bounding box center [538, 141] width 153 height 16
click at [488, 266] on div "See more" at bounding box center [501, 266] width 69 height 9
select select "22"
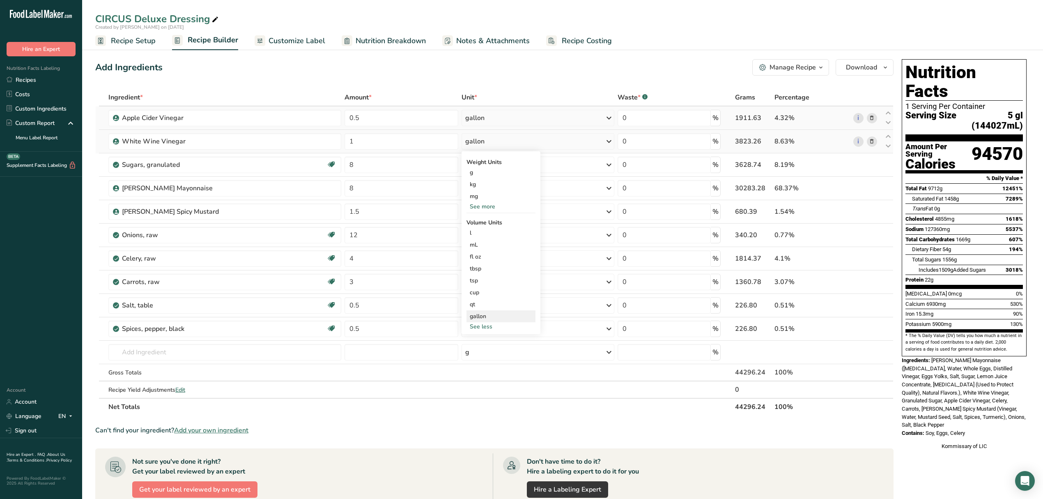
click at [487, 314] on div "gallon" at bounding box center [501, 316] width 62 height 9
click at [641, 339] on img at bounding box center [641, 340] width 9 height 14
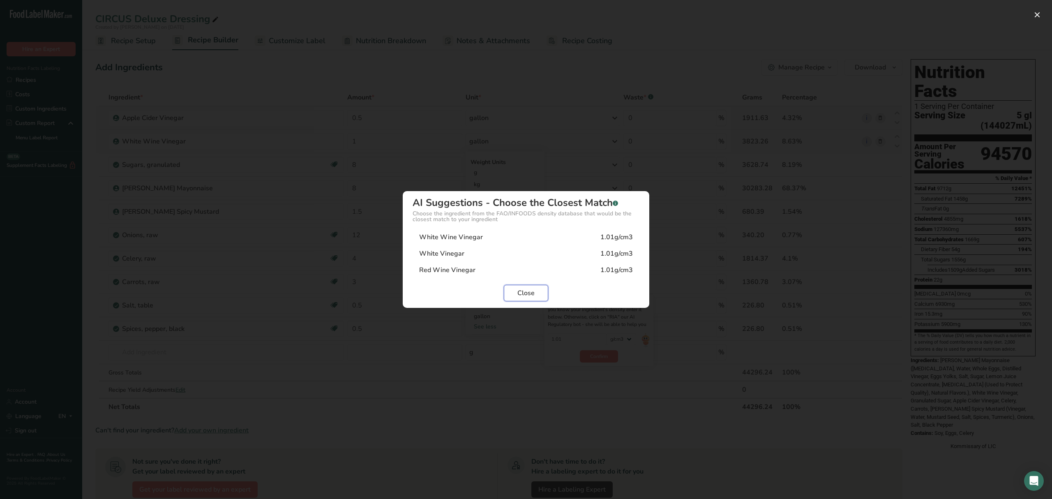
click at [525, 292] on span "Close" at bounding box center [525, 293] width 17 height 10
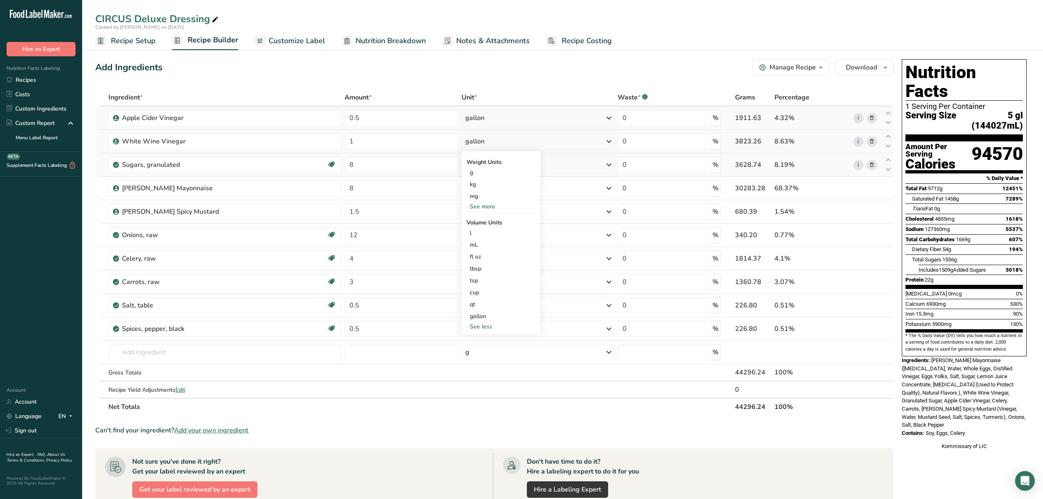
click at [590, 171] on div "lb" at bounding box center [538, 164] width 153 height 16
click at [598, 414] on th "Net Totals" at bounding box center [420, 406] width 626 height 17
click at [135, 36] on span "Recipe Setup" at bounding box center [133, 40] width 45 height 11
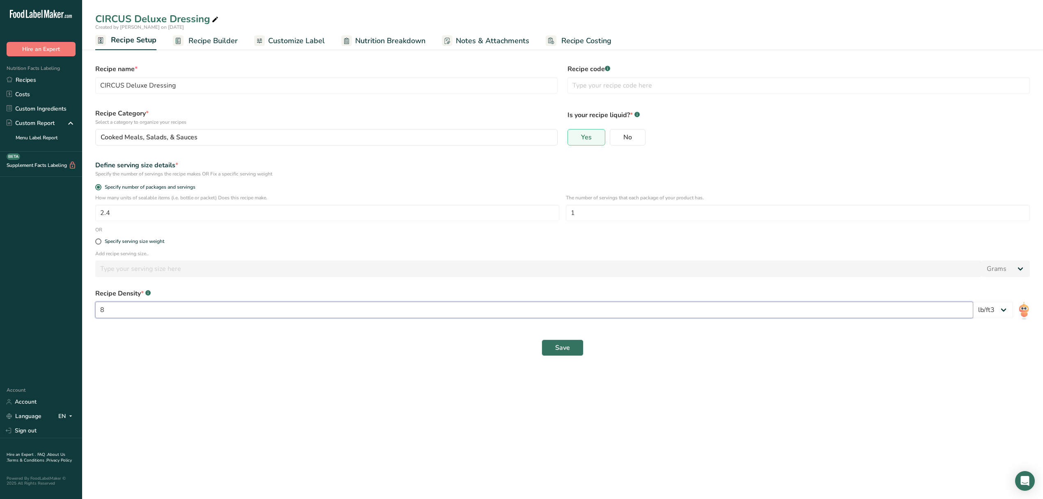
click at [299, 306] on input "8" at bounding box center [534, 309] width 878 height 16
type input "40"
click at [1001, 311] on select "lb/ft3 g/cm3" at bounding box center [993, 309] width 40 height 16
click at [209, 43] on span "Recipe Builder" at bounding box center [213, 40] width 49 height 11
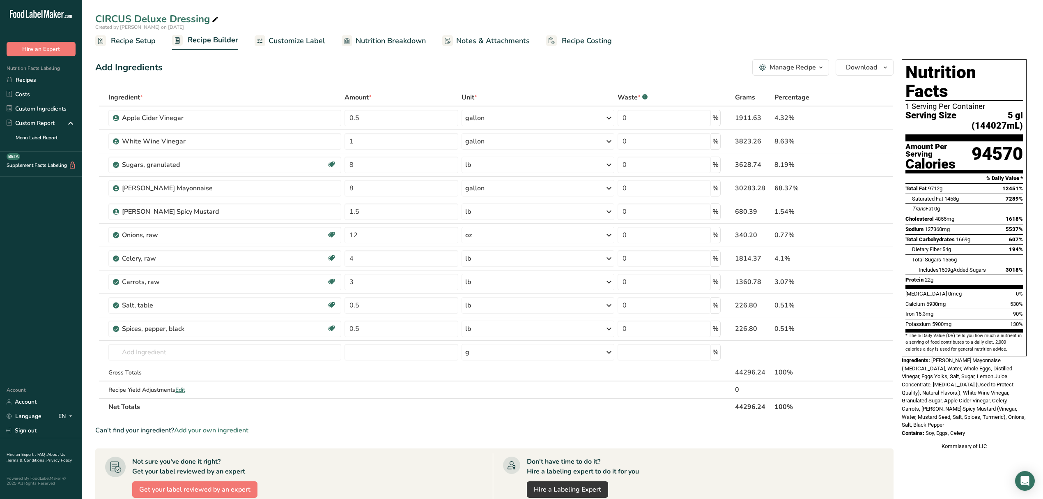
click at [272, 35] on span "Customize Label" at bounding box center [297, 40] width 57 height 11
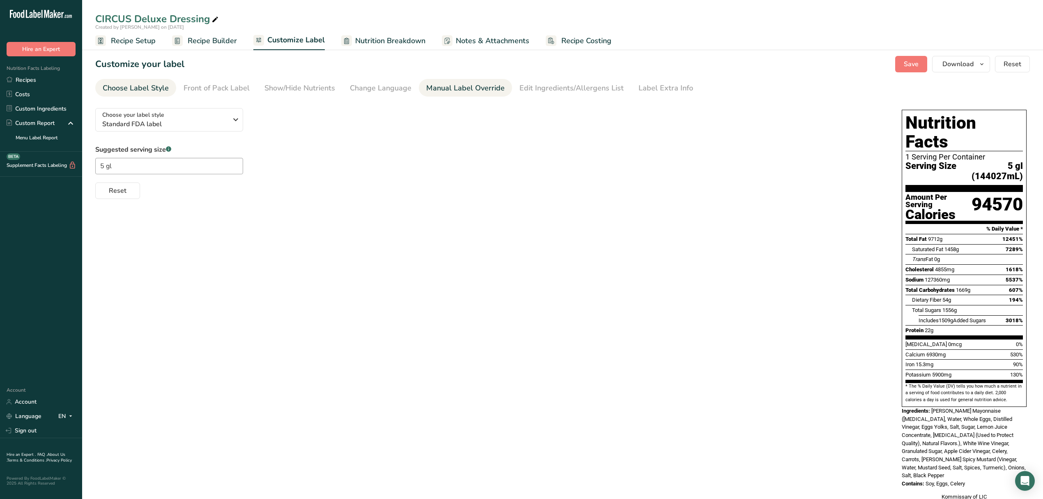
click at [443, 88] on div "Manual Label Override" at bounding box center [465, 88] width 78 height 11
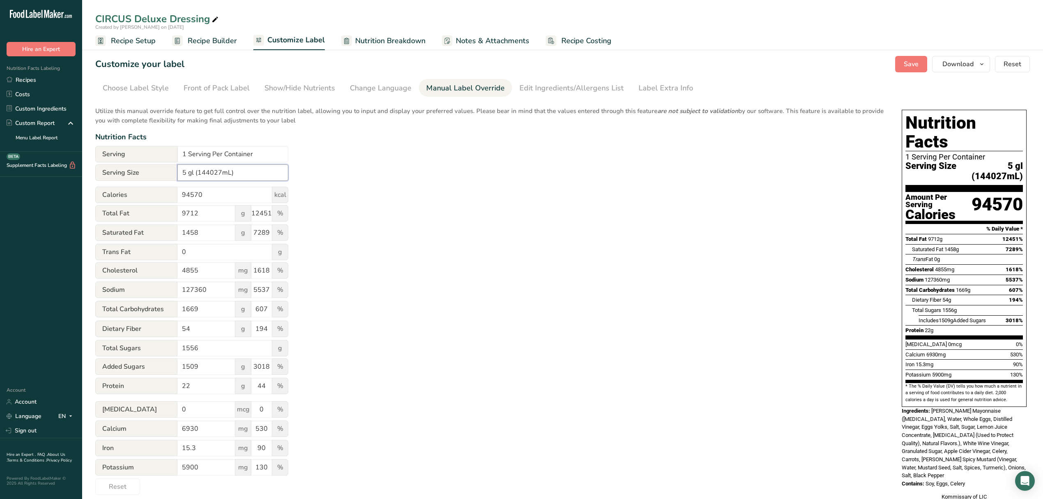
drag, startPoint x: 230, startPoint y: 171, endPoint x: 197, endPoint y: 164, distance: 34.0
click at [197, 164] on input "5 gl (144027mL)" at bounding box center [232, 172] width 111 height 16
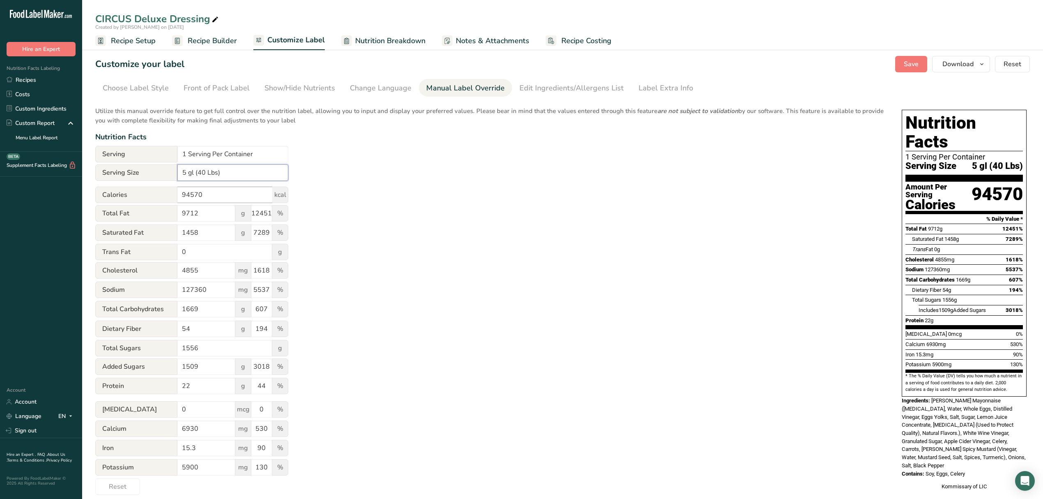
type input "5 gl (40 Lbs)"
drag, startPoint x: 227, startPoint y: 191, endPoint x: 145, endPoint y: 192, distance: 82.2
click at [145, 192] on div "Calories 94570 kcal" at bounding box center [191, 194] width 193 height 16
type input "82687"
drag, startPoint x: 206, startPoint y: 214, endPoint x: 102, endPoint y: 220, distance: 103.7
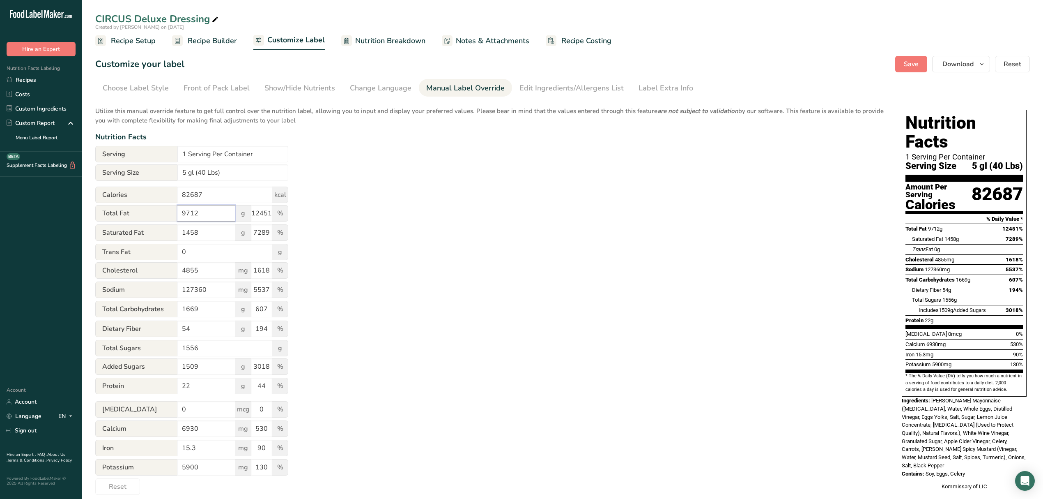
click at [102, 220] on div "Total Fat 9712 g 12451 %" at bounding box center [191, 213] width 193 height 17
type input "1"
type input "8429.3"
type input "10807"
type input "1262.4"
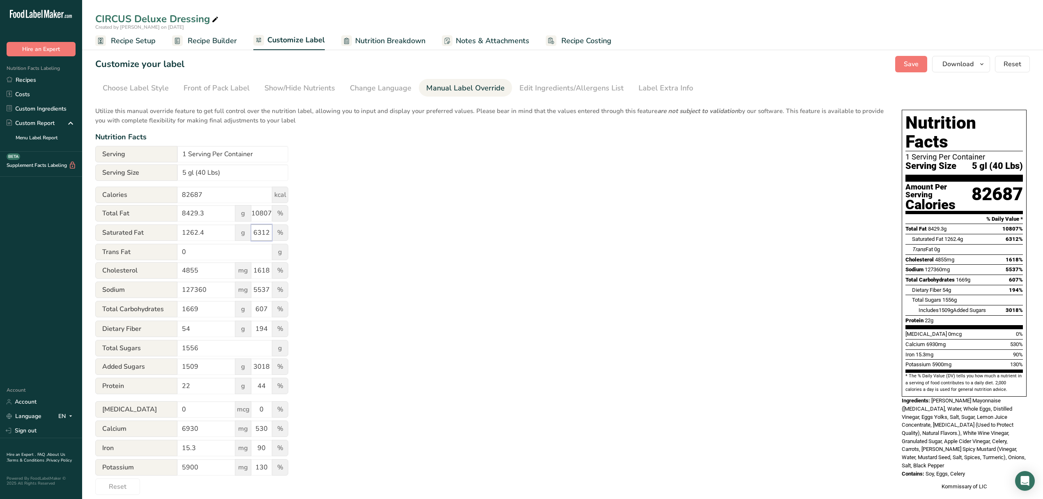
type input "6312"
type input "4206"
type input "1402"
type input "116985"
type input "1402"
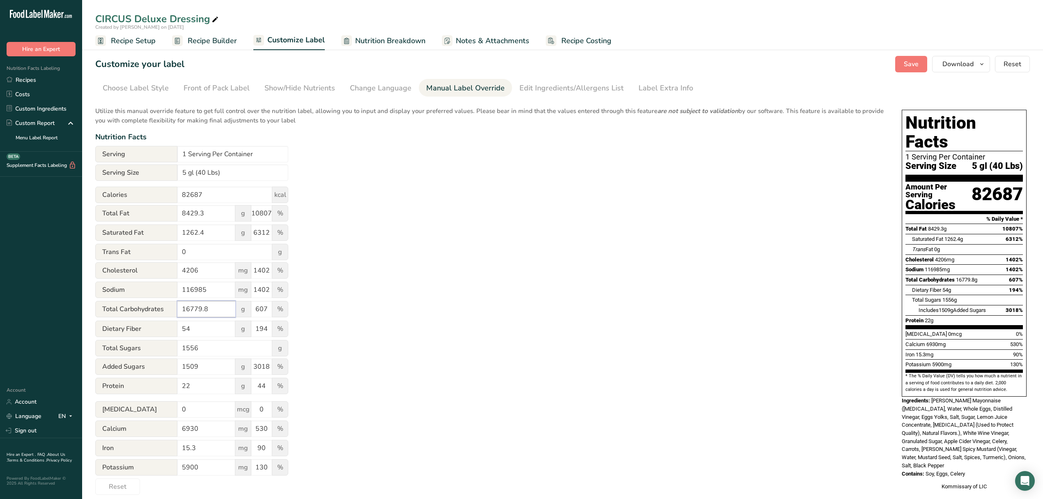
type input "16779.8"
type input "611"
type input "65.3"
type input "233"
type input "1560.7"
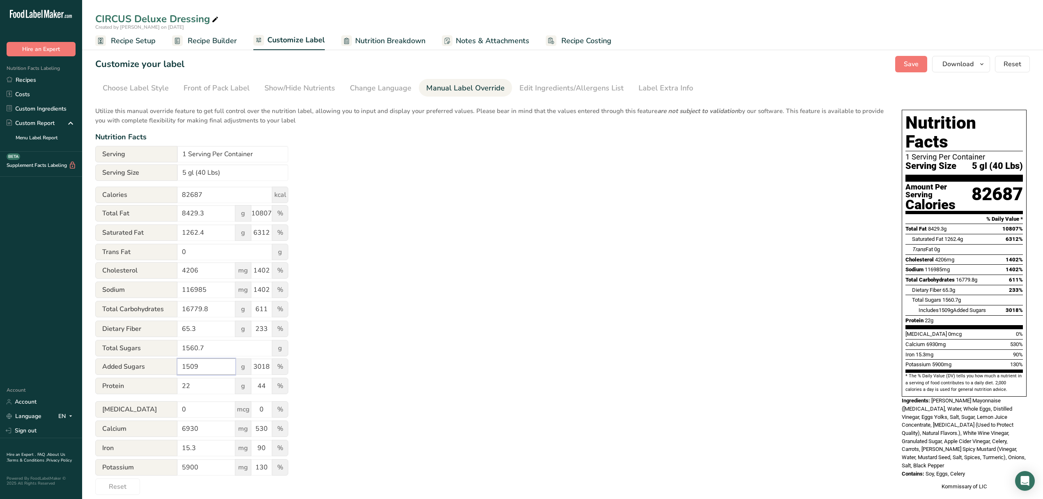
type input "0"
type input "1512"
type input "4"
type input "2"
type input "3024"
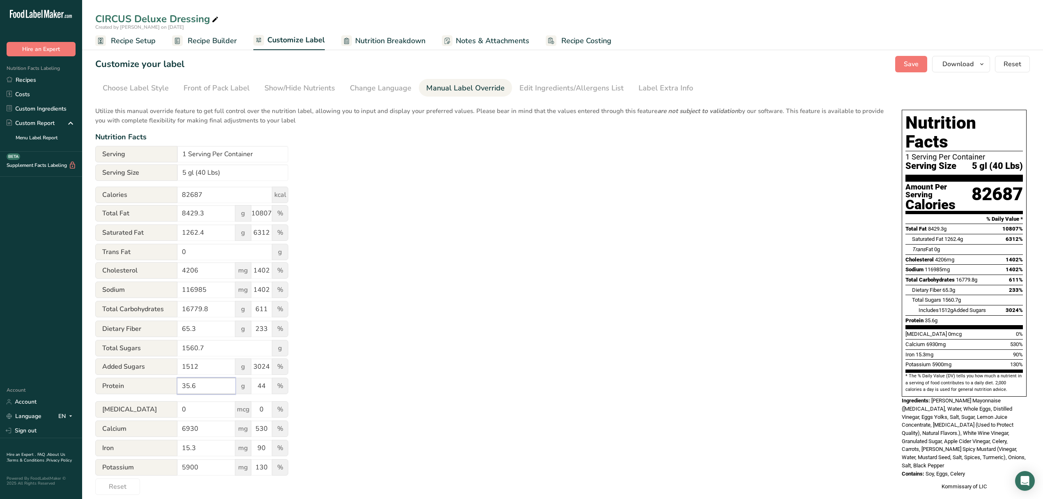
type input "35.6"
type input "71"
click at [919, 69] on button "Save" at bounding box center [911, 64] width 32 height 16
click at [209, 39] on span "Recipe Builder" at bounding box center [212, 40] width 49 height 11
